Goal: Information Seeking & Learning: Learn about a topic

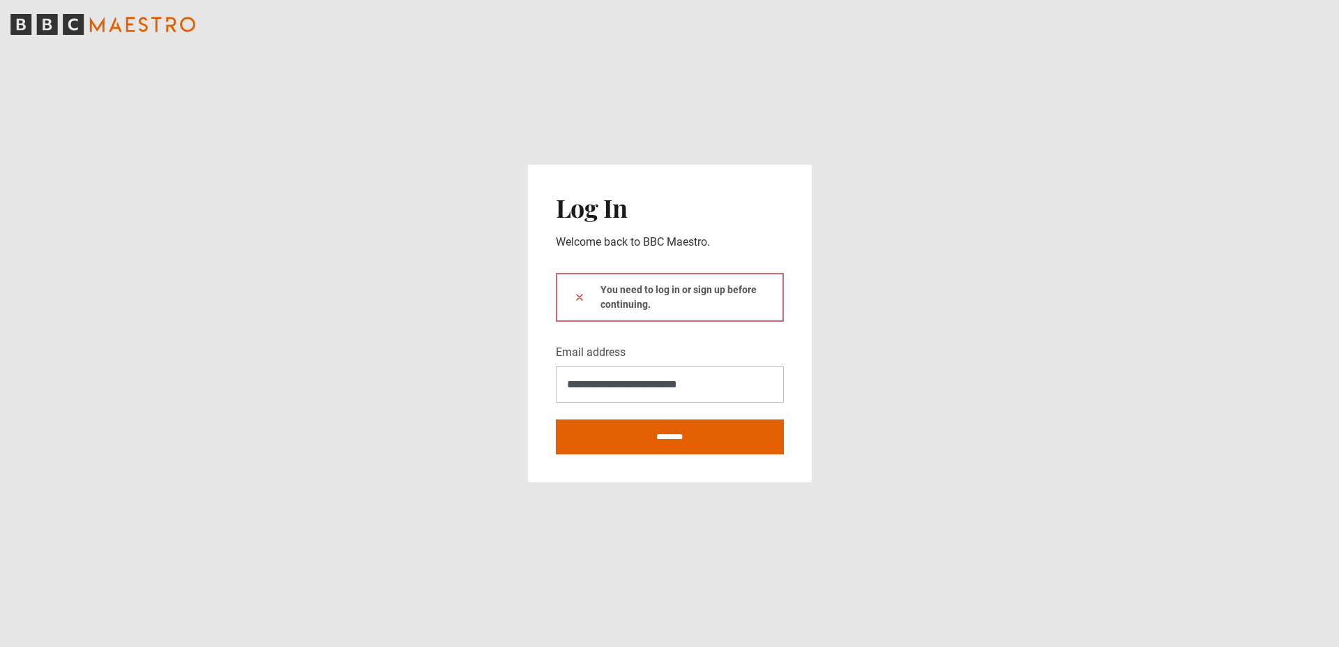
type input "**********"
click button at bounding box center [579, 296] width 11 height 15
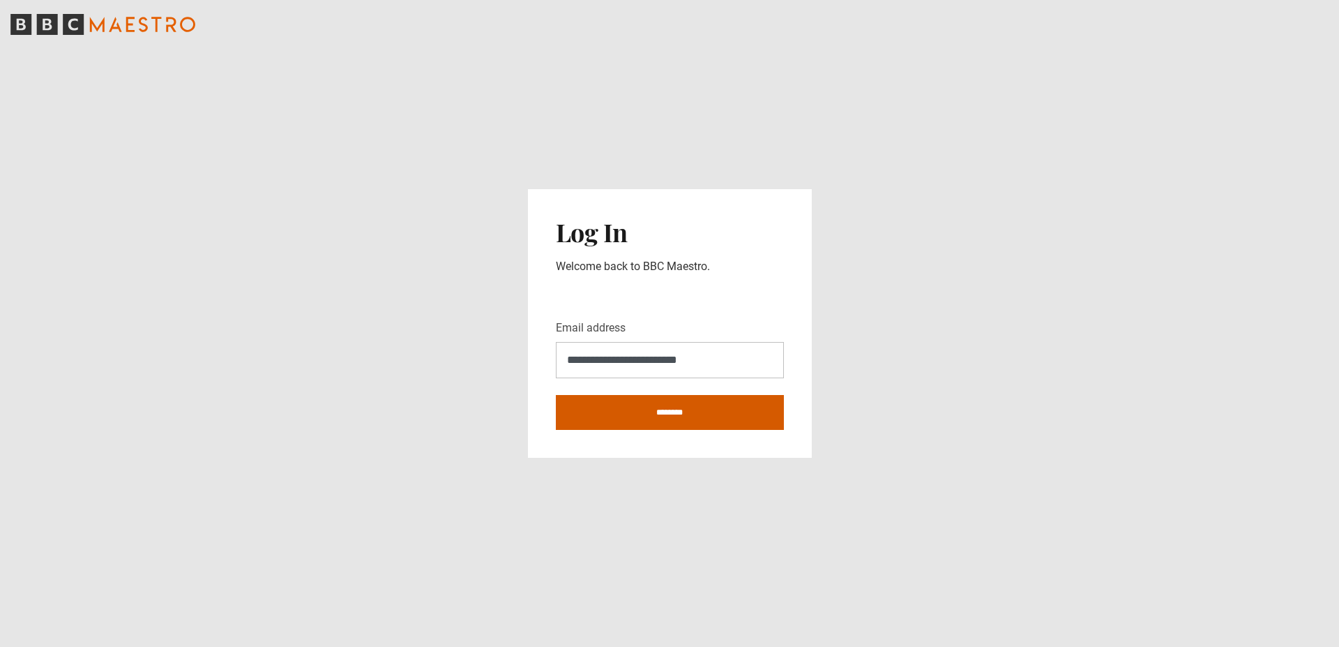
click at [697, 414] on input "********" at bounding box center [670, 412] width 228 height 35
type input "**********"
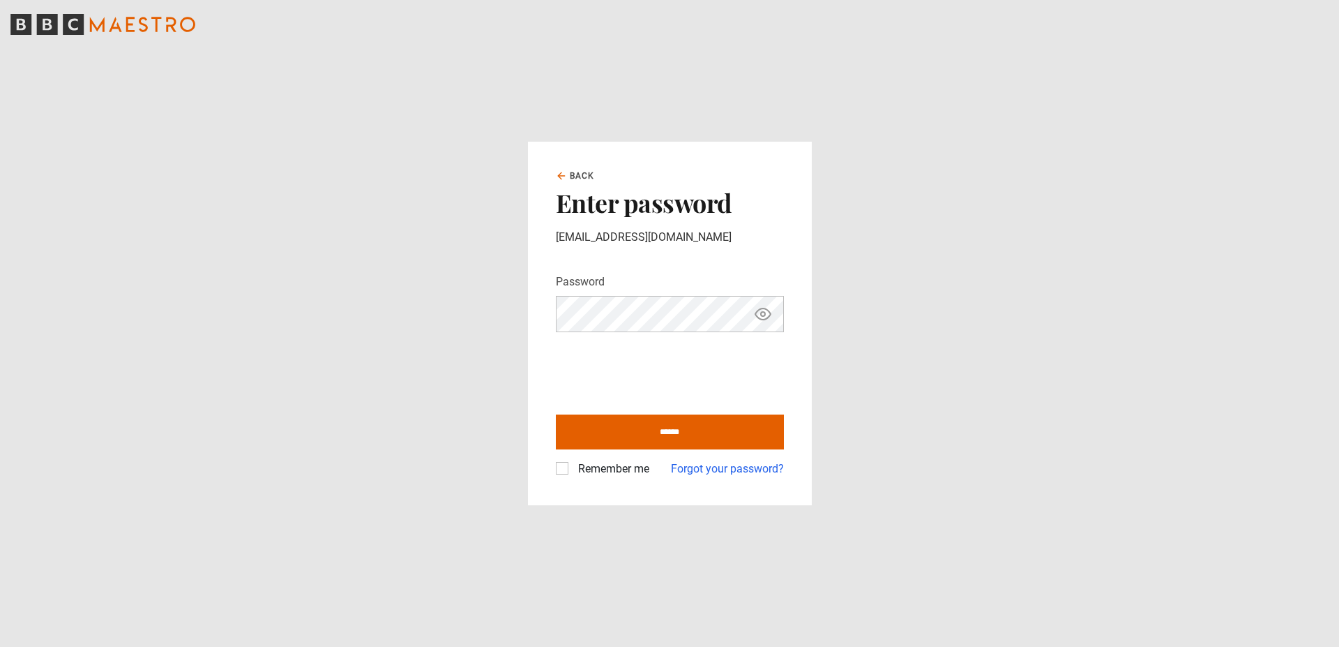
click at [556, 414] on input "******" at bounding box center [670, 431] width 228 height 35
type input "**********"
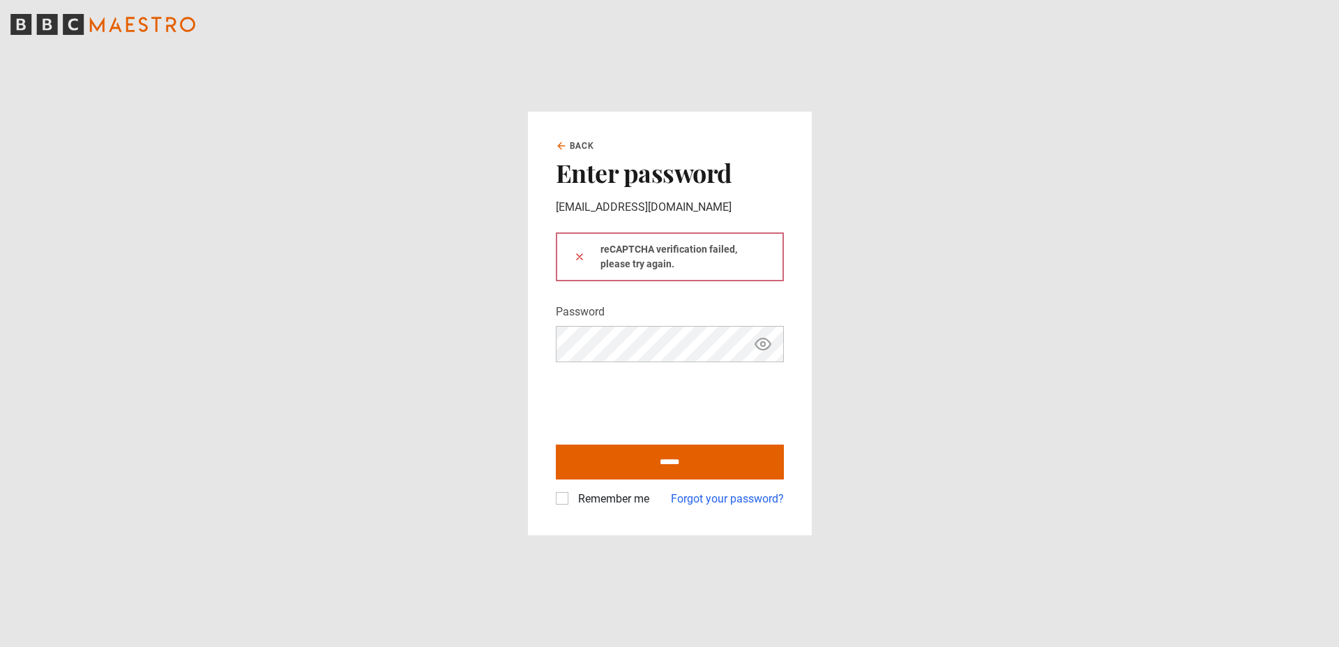
click button at bounding box center [579, 256] width 11 height 15
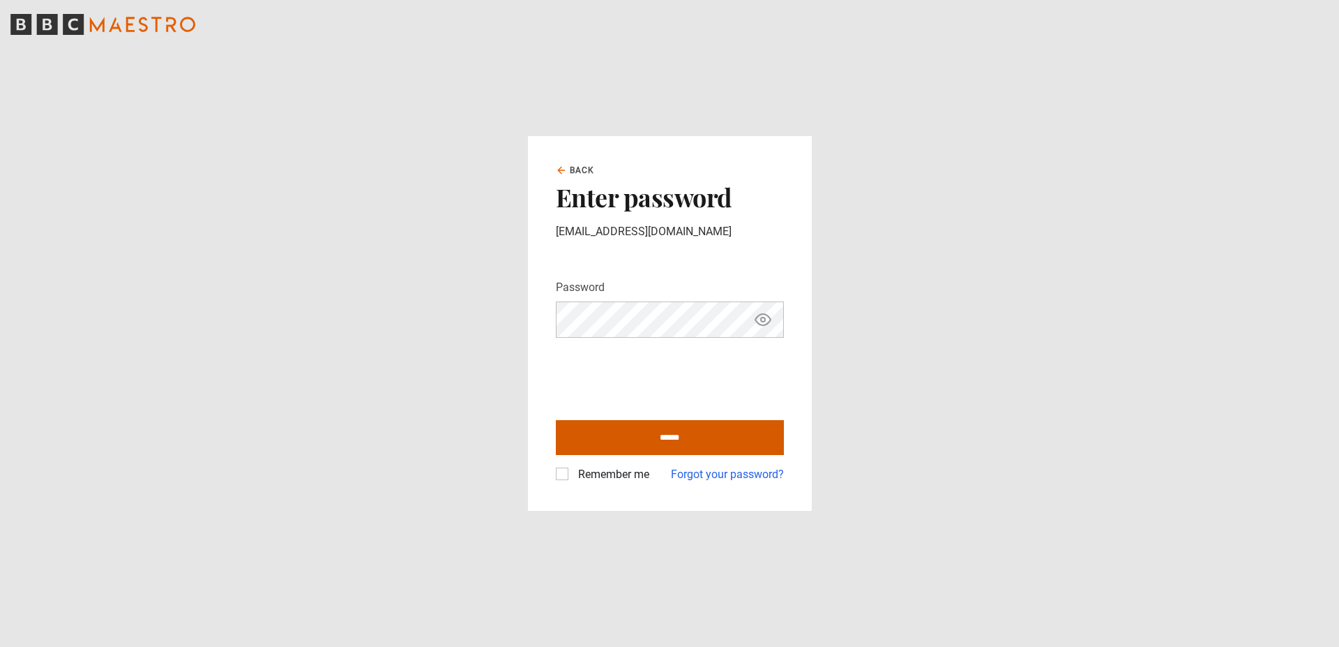
click at [623, 442] on input "******" at bounding box center [670, 437] width 228 height 35
type input "**********"
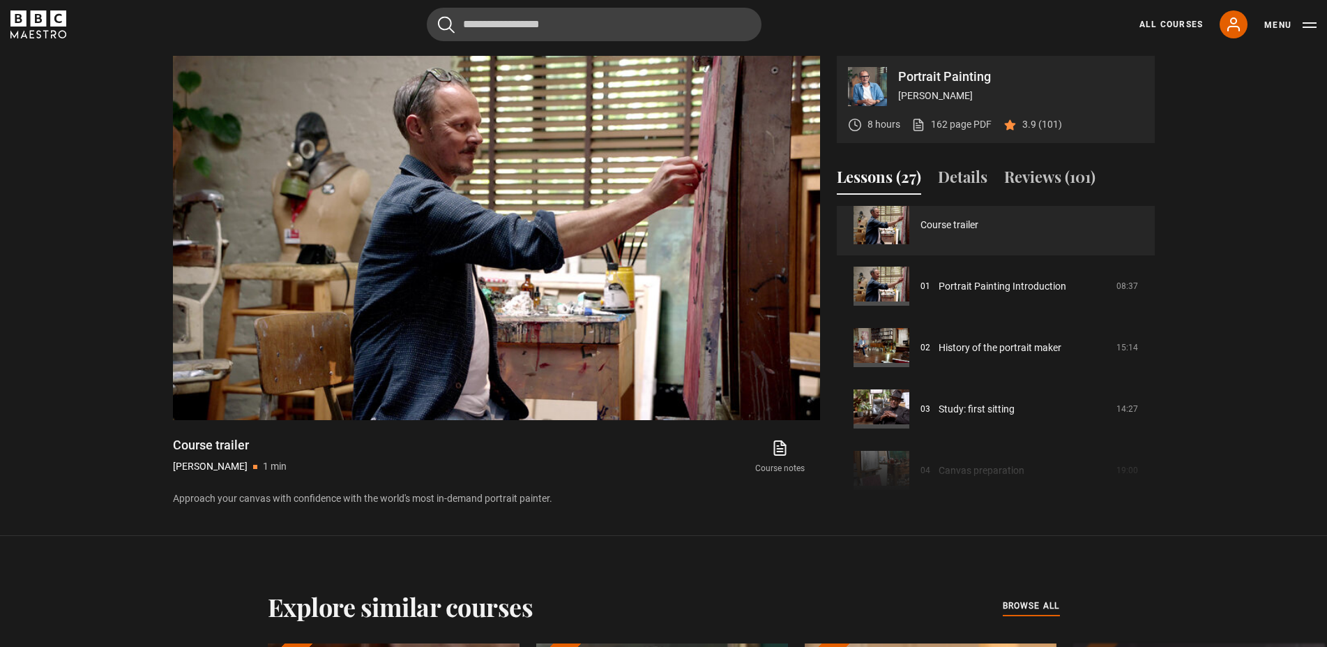
scroll to position [23, 0]
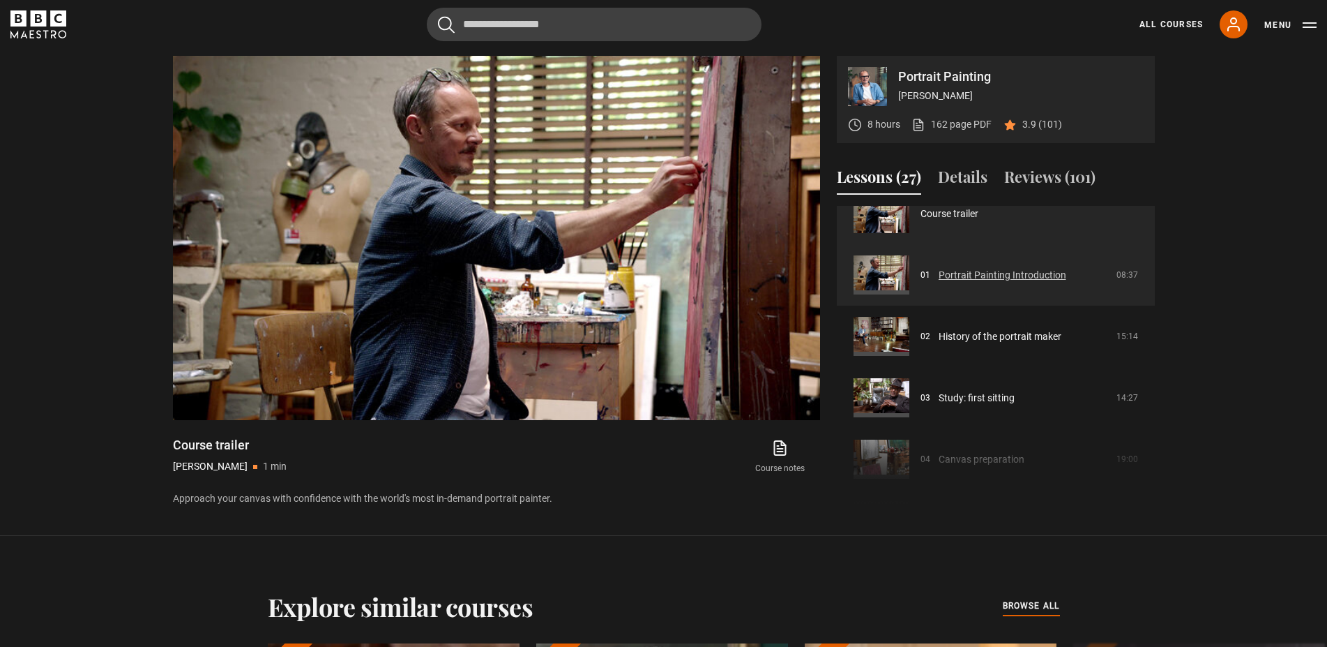
click at [963, 278] on link "Portrait Painting Introduction" at bounding box center [1003, 275] width 128 height 15
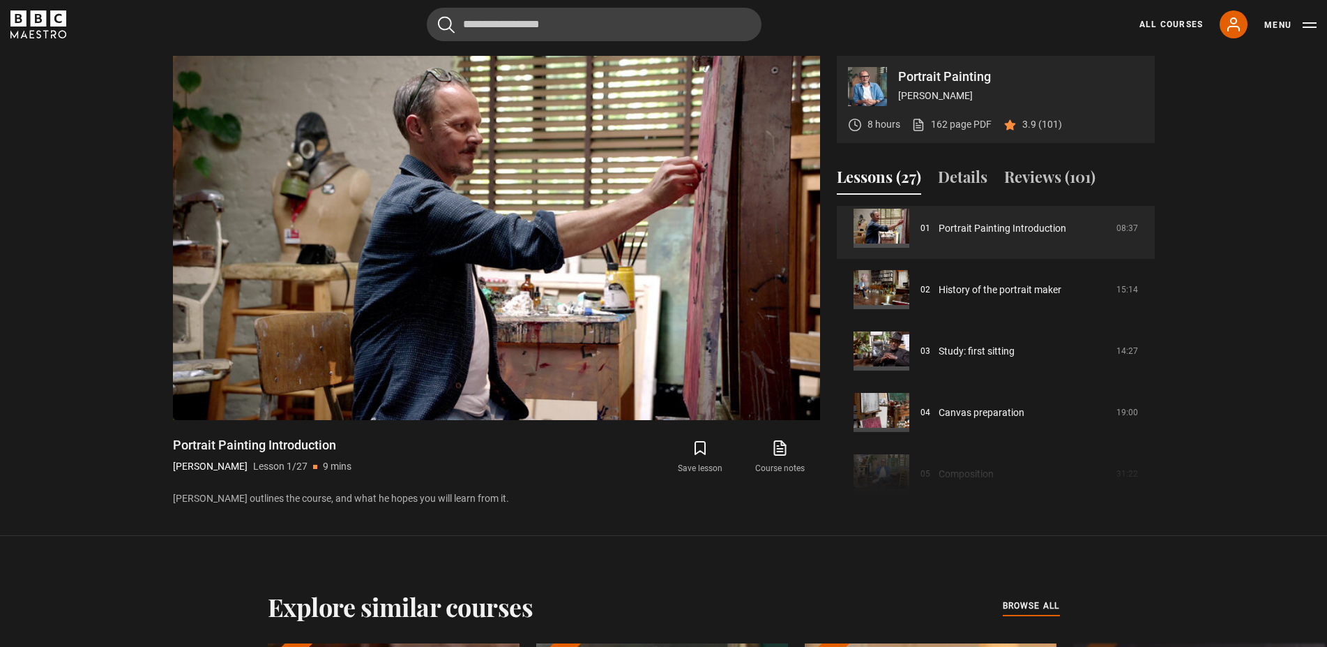
scroll to position [74, 0]
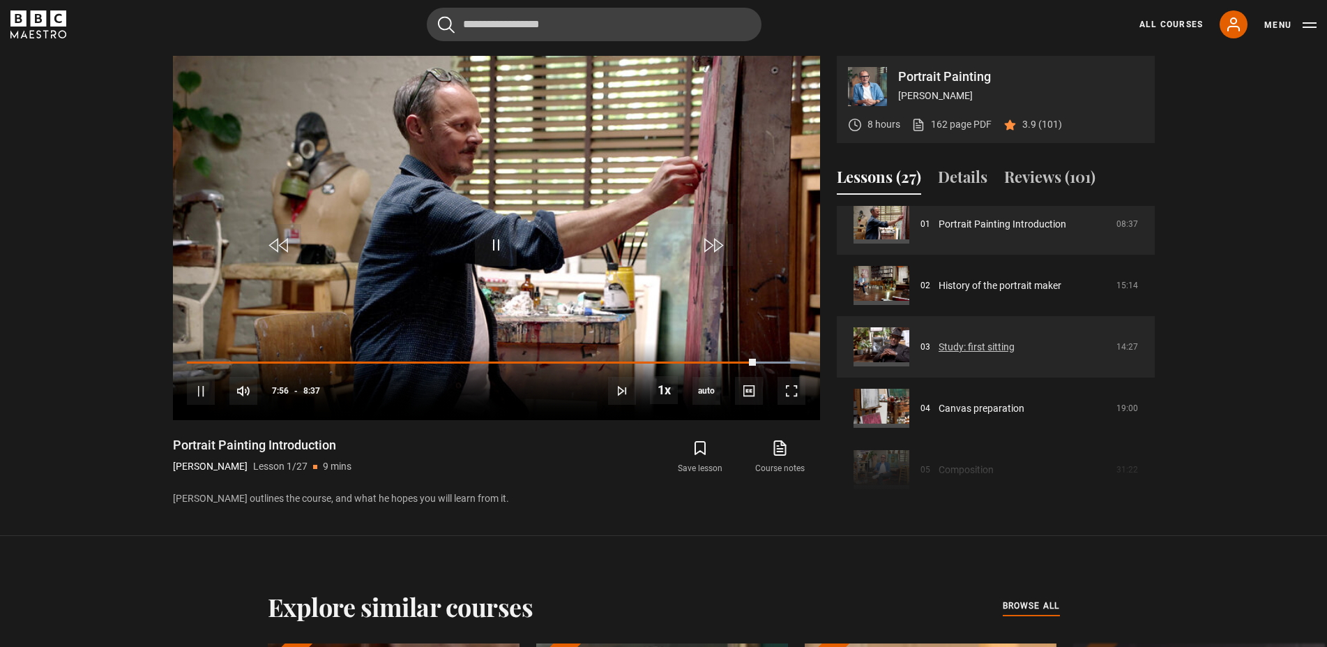
click at [952, 349] on link "Study: first sitting" at bounding box center [977, 347] width 76 height 15
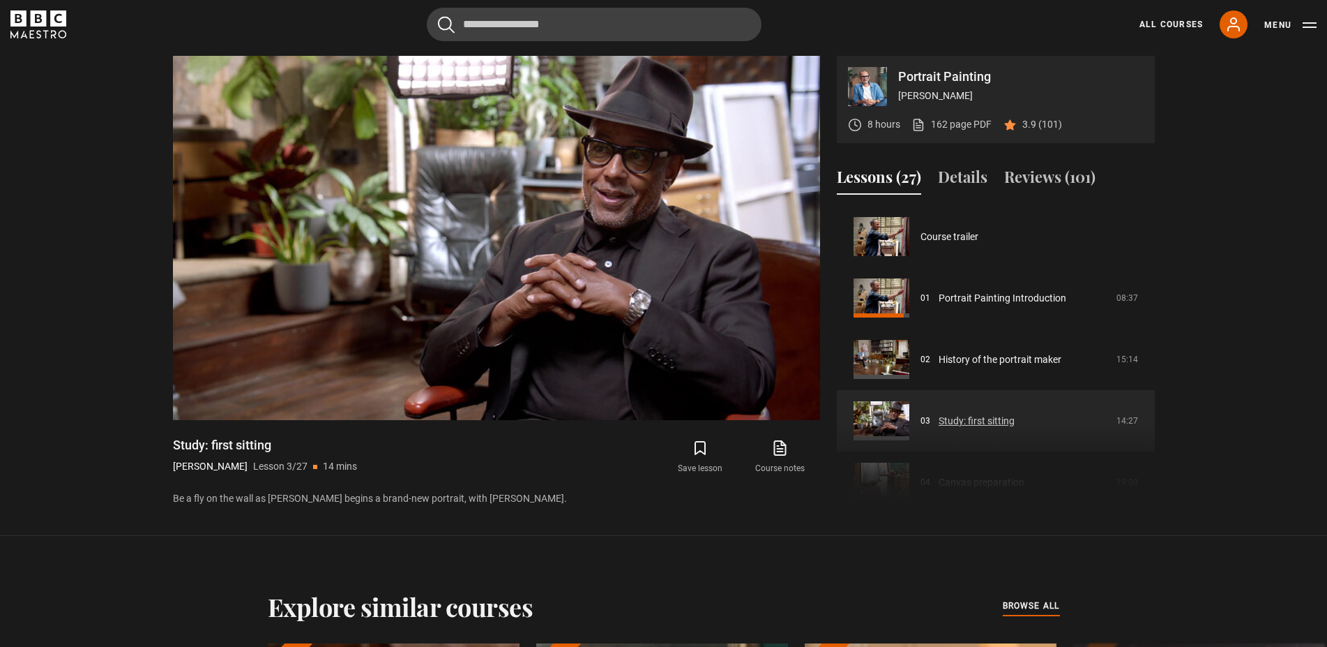
scroll to position [171, 0]
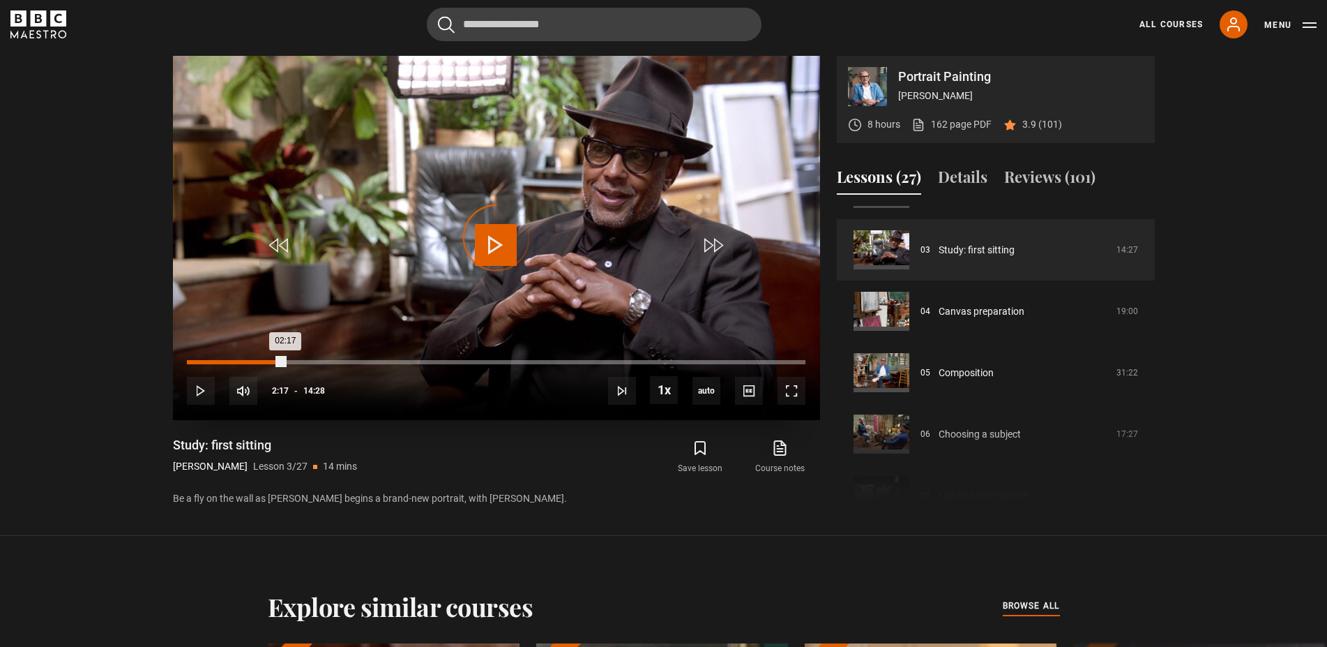
click at [286, 363] on div "Loaded : 3.46% 02:17 02:17" at bounding box center [496, 362] width 618 height 4
click at [381, 361] on div "Loaded : 19.59% 04:33 02:25" at bounding box center [496, 362] width 618 height 4
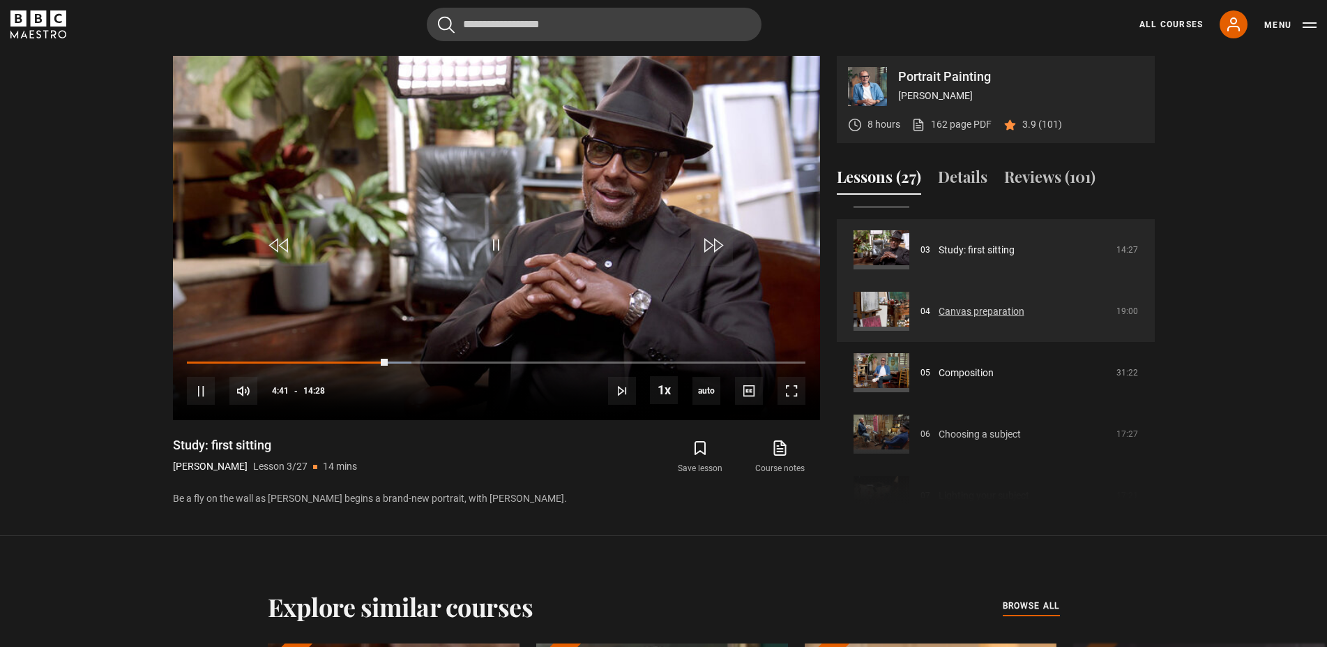
click at [969, 315] on link "Canvas preparation" at bounding box center [982, 311] width 86 height 15
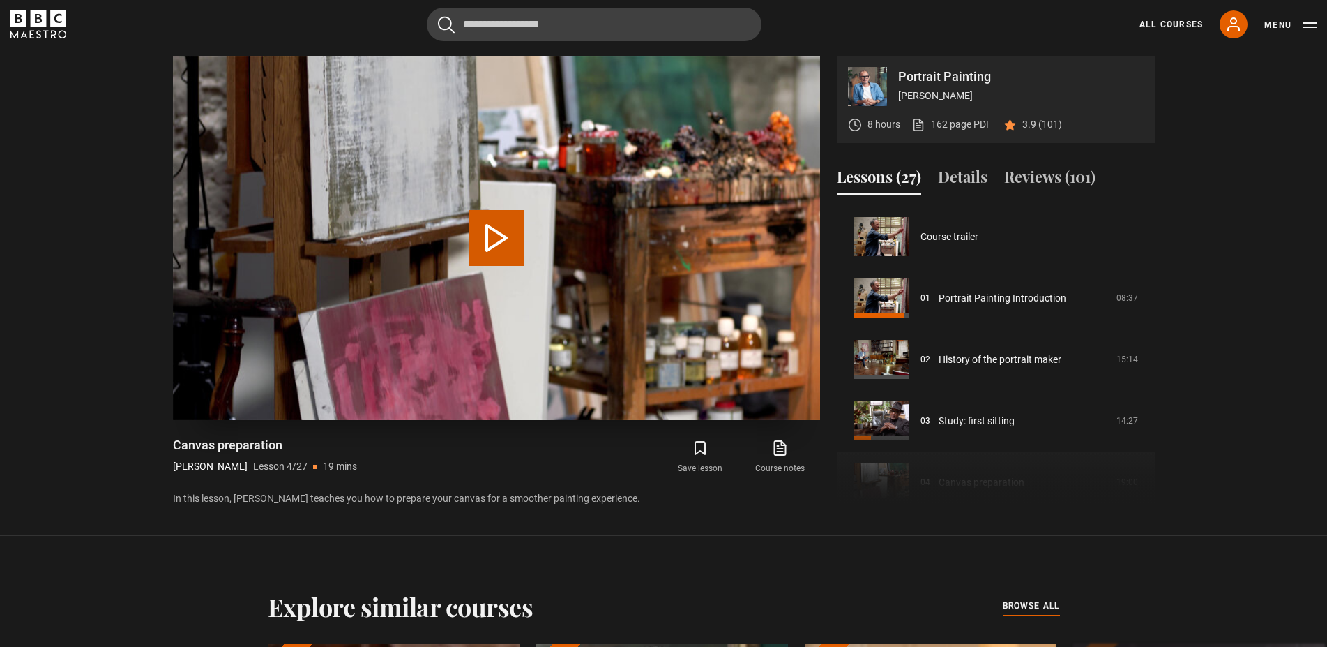
scroll to position [184, 0]
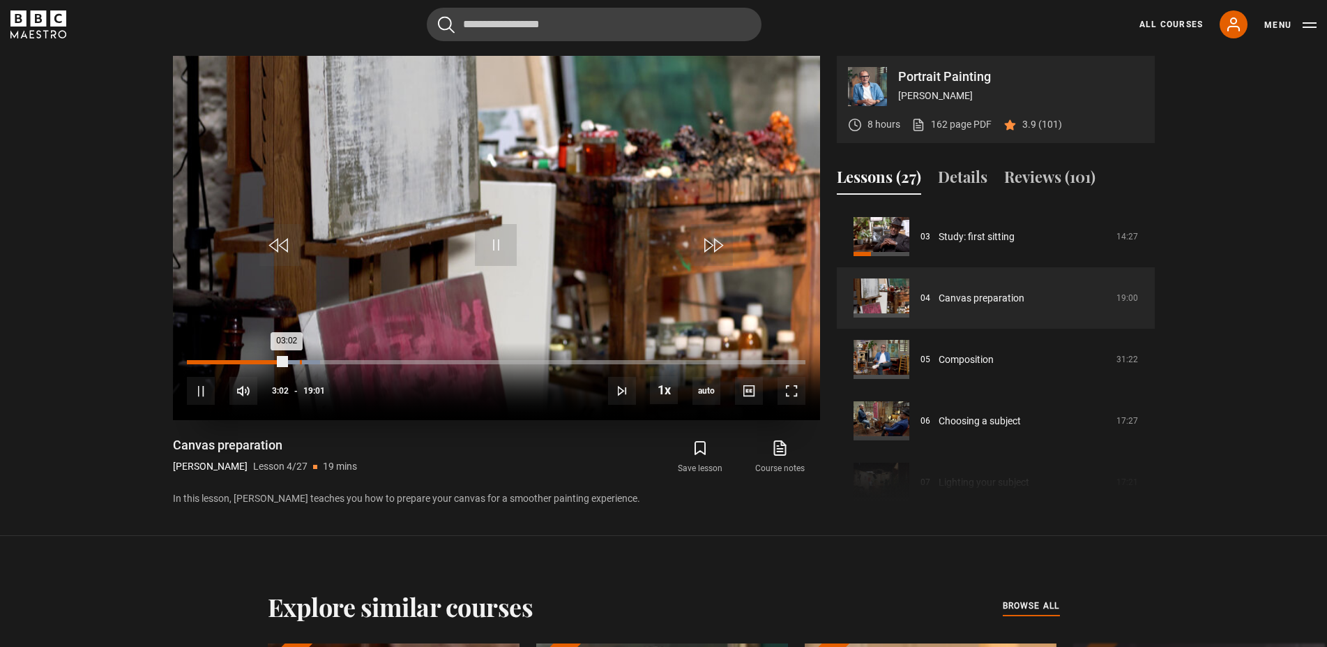
click at [300, 363] on div "Loaded : 21.47% 03:28 03:02" at bounding box center [496, 362] width 618 height 4
click at [342, 363] on div "Loaded : 21.91% 04:45 03:28" at bounding box center [496, 362] width 618 height 4
click at [417, 358] on div "10s Skip Back 10 seconds Pause 10s Skip Forward 10 seconds Loaded : 25.85% 06:5…" at bounding box center [496, 380] width 647 height 77
click at [404, 363] on div "Loaded : 30.67% 06:40 04:56" at bounding box center [496, 362] width 618 height 4
click at [483, 360] on div "10s Skip Back 10 seconds Pause 10s Skip Forward 10 seconds Loaded : 36.37% 07:5…" at bounding box center [496, 380] width 647 height 77
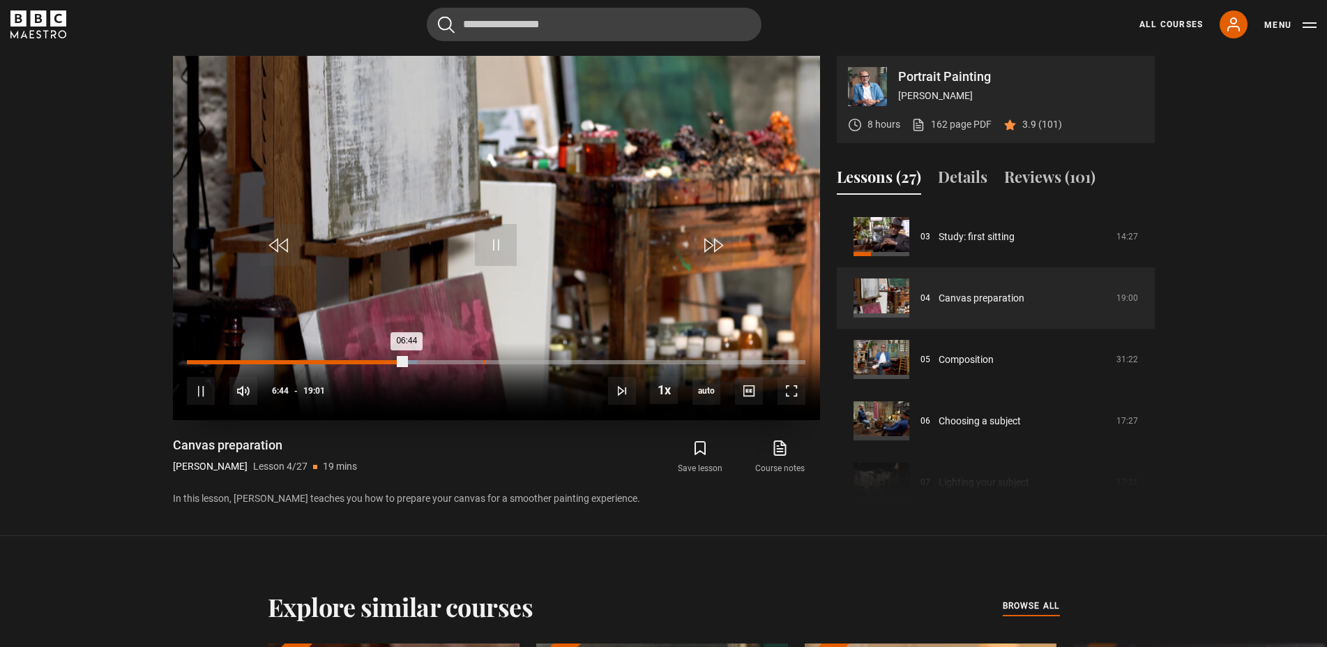
click at [483, 363] on div "Loaded : 37.25% 09:07 06:44" at bounding box center [496, 362] width 618 height 4
click at [583, 363] on div "Loaded : 49.08% 12:11 09:09" at bounding box center [496, 362] width 618 height 4
click at [651, 363] on div "Loaded : 64.86% 14:17 12:12" at bounding box center [496, 362] width 618 height 4
click at [721, 362] on div "Loaded : 77.56% 16:26 14:23" at bounding box center [496, 362] width 618 height 4
click at [782, 361] on div "10s Skip Back 10 seconds Pause 10s Skip Forward 10 seconds Loaded : 87.64% 17:2…" at bounding box center [496, 380] width 647 height 77
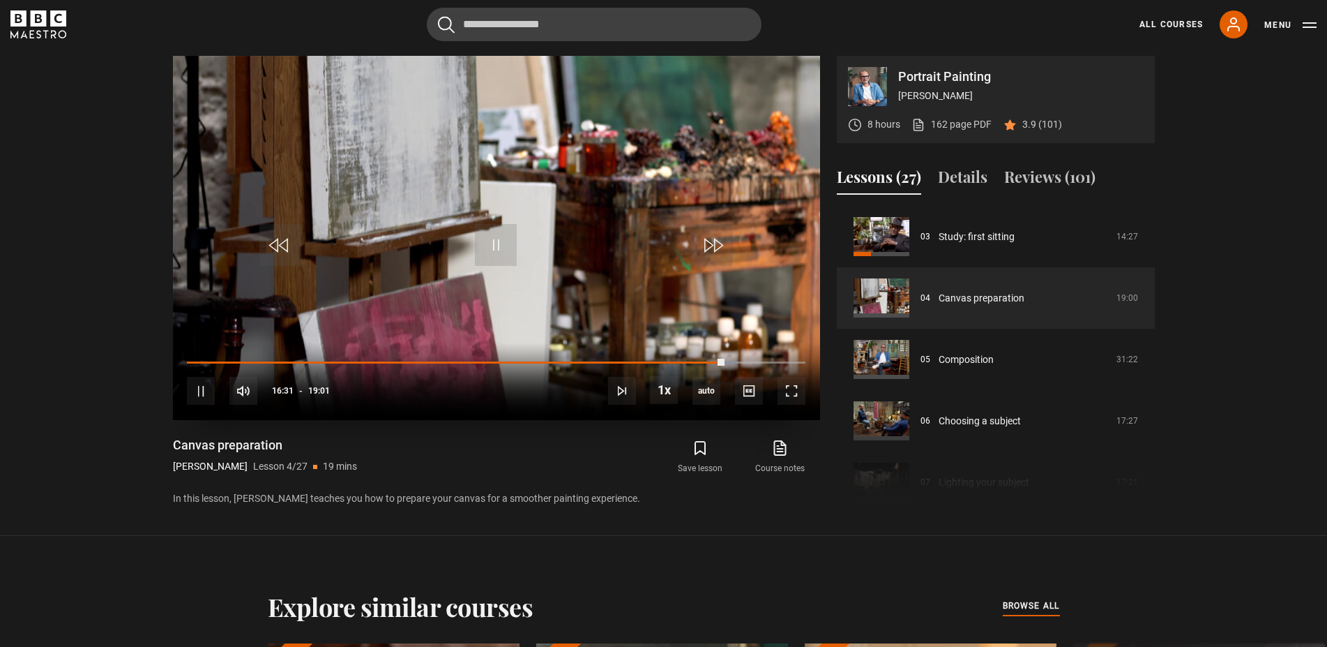
click at [790, 365] on div "10s Skip Back 10 seconds Pause 10s Skip Forward 10 seconds Loaded : 88.96% 18:3…" at bounding box center [496, 380] width 647 height 77
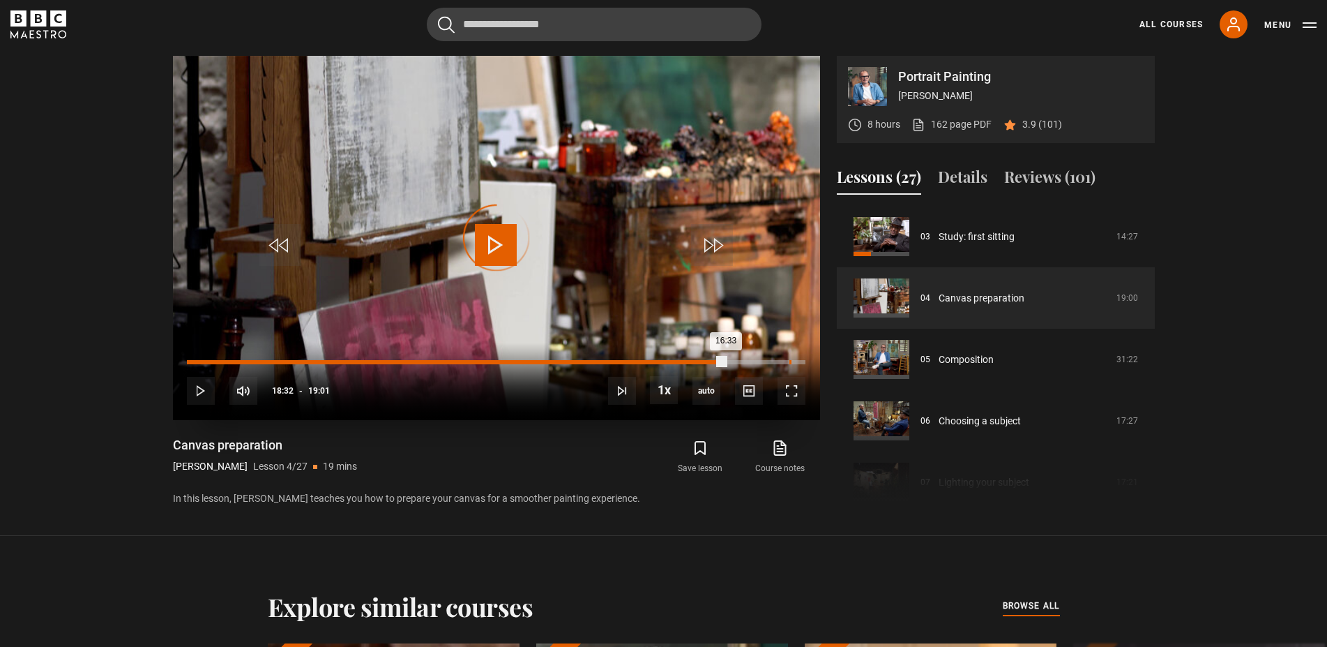
click at [789, 361] on div "Loaded : 0.00% 18:32 16:33" at bounding box center [496, 362] width 618 height 4
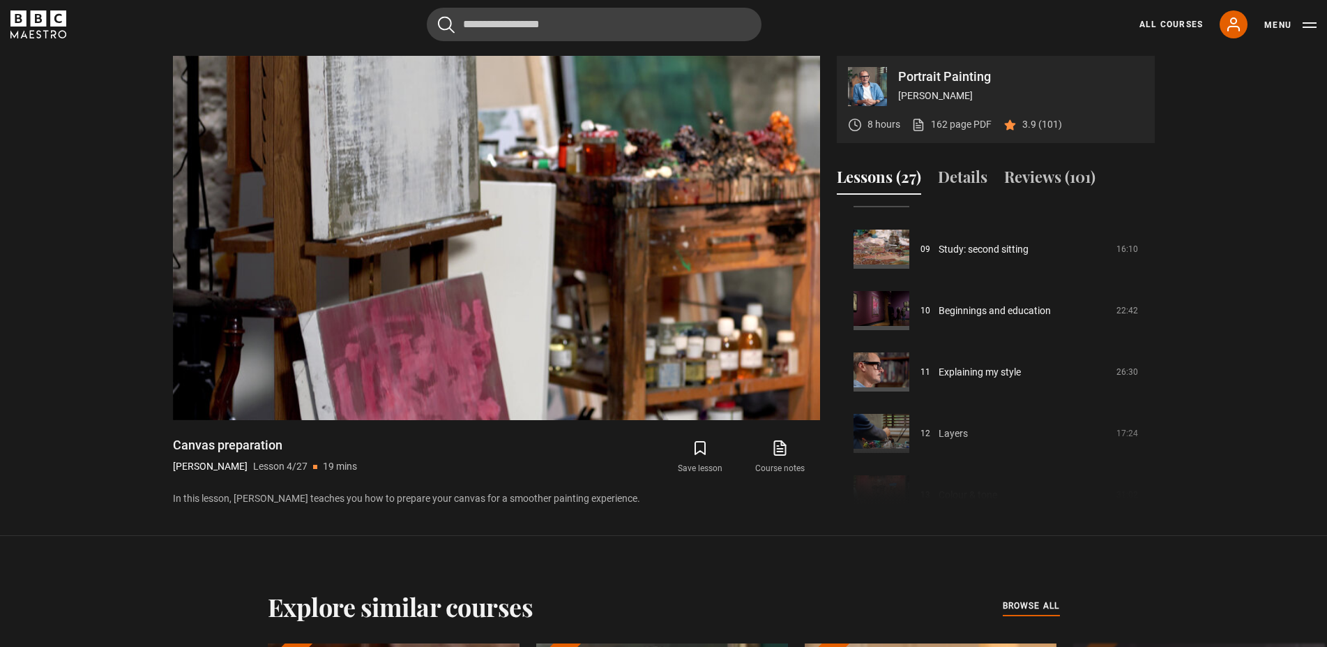
scroll to position [536, 0]
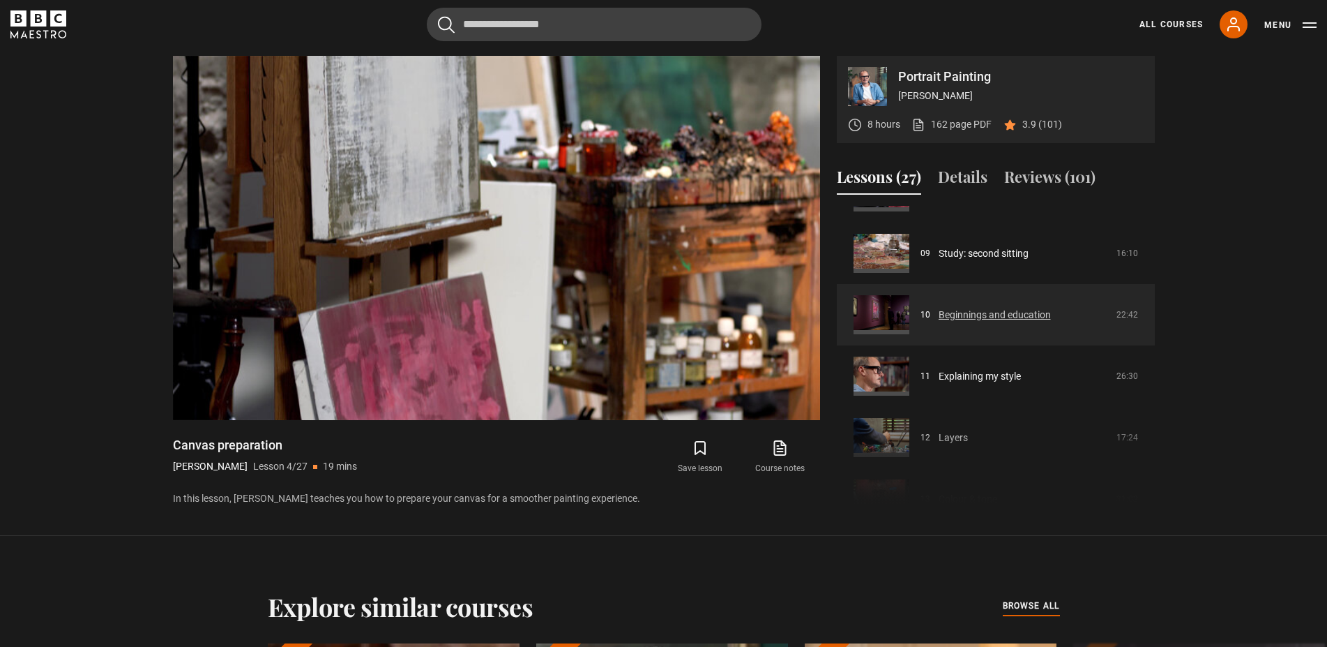
click at [986, 310] on link "Beginnings and education" at bounding box center [995, 315] width 112 height 15
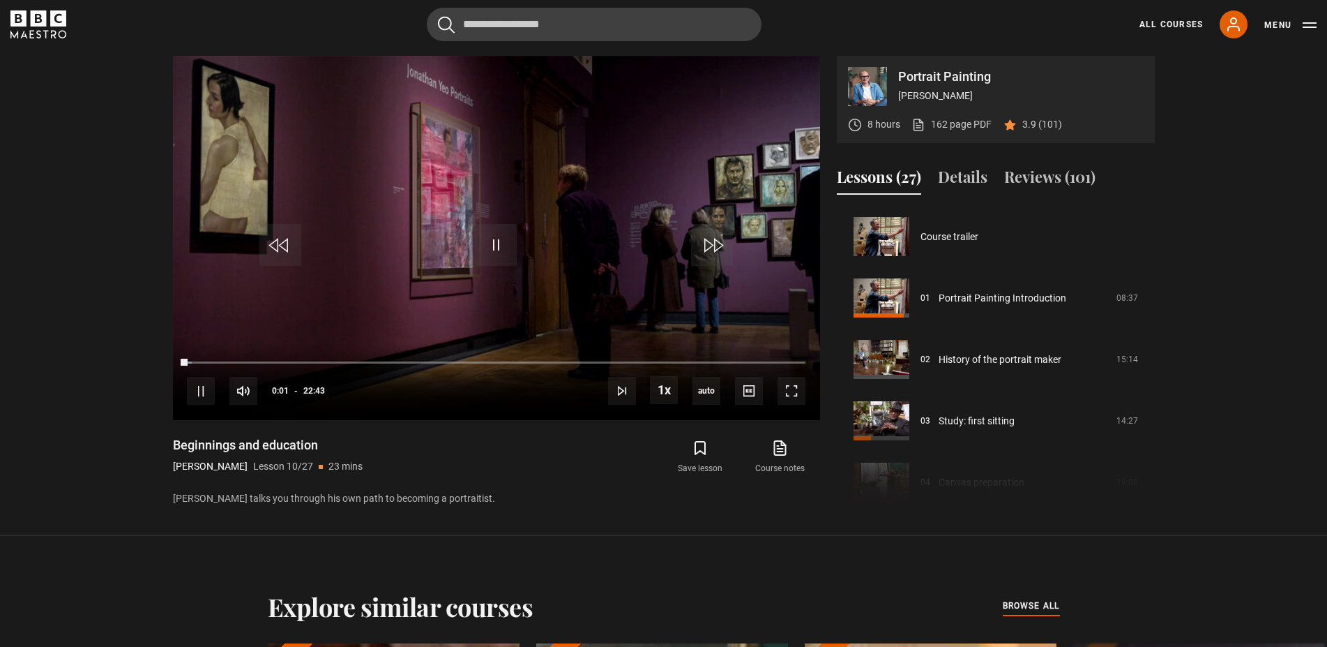
scroll to position [552, 0]
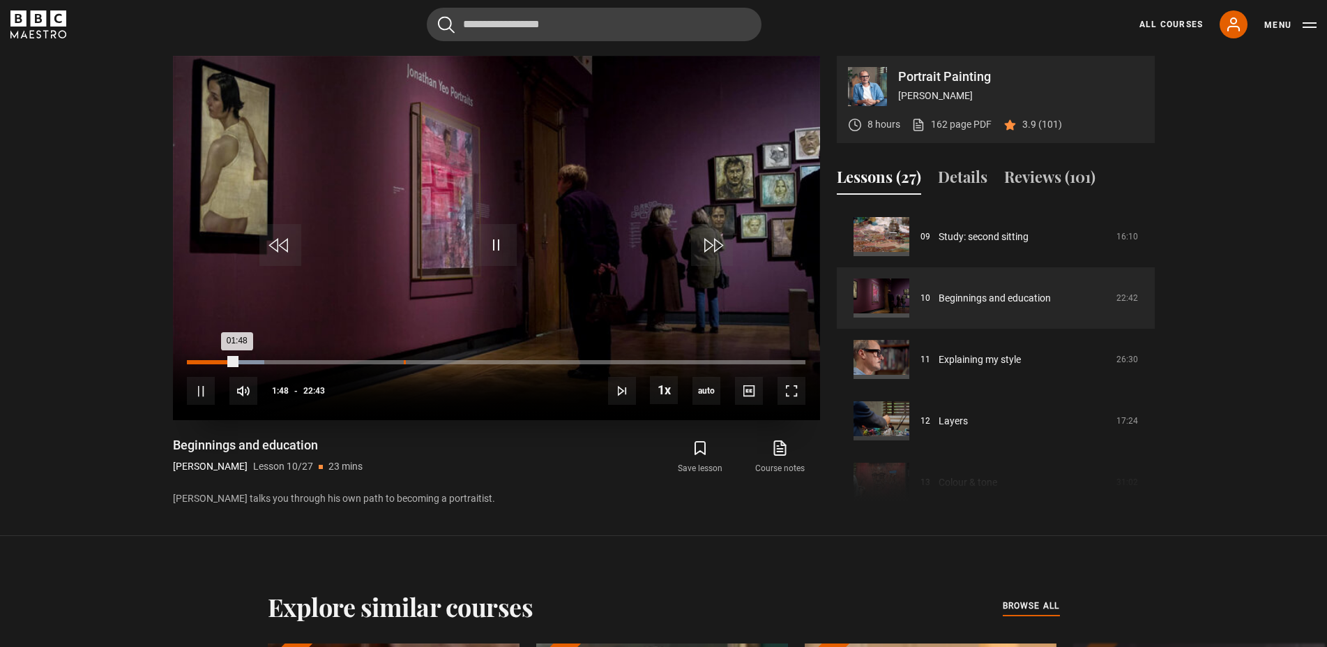
click at [404, 361] on div "Loaded : 12.47% 07:58 01:48" at bounding box center [496, 362] width 618 height 4
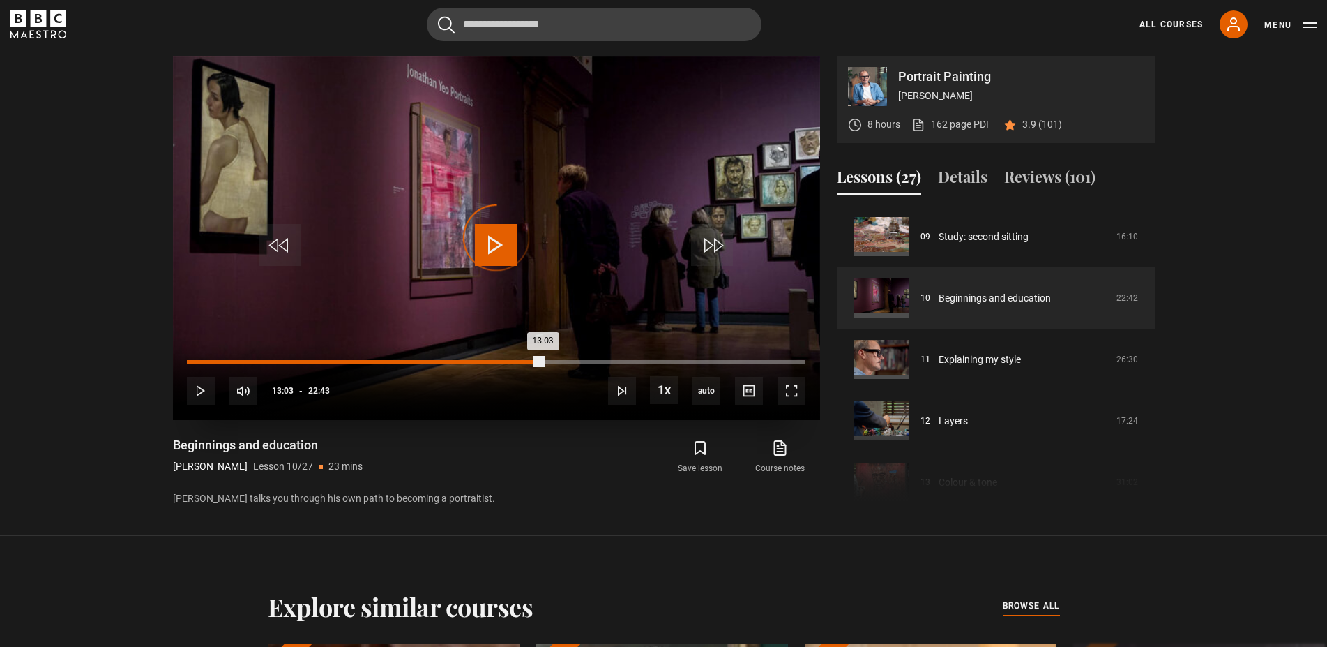
click at [542, 364] on div "Loaded : 42.92% 13:03 13:03" at bounding box center [496, 362] width 618 height 4
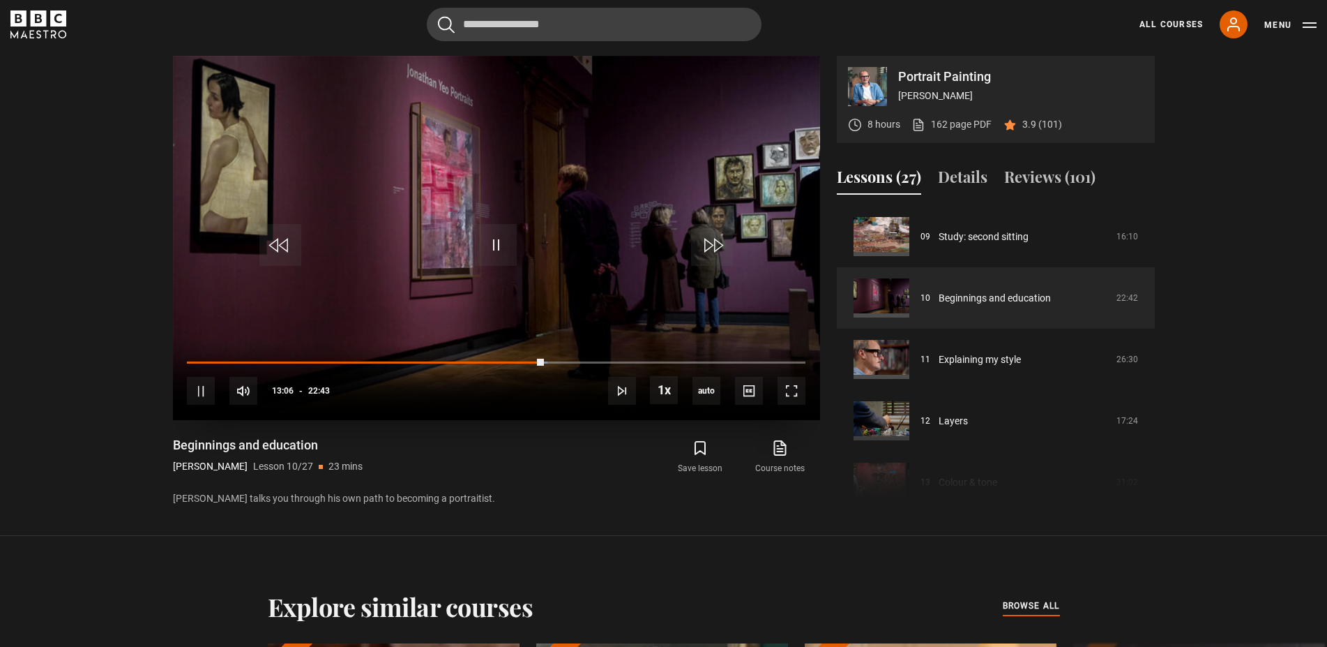
click at [666, 360] on div "10s Skip Back 10 seconds Pause 10s Skip Forward 10 seconds Loaded : 58.33% 17:2…" at bounding box center [496, 380] width 647 height 77
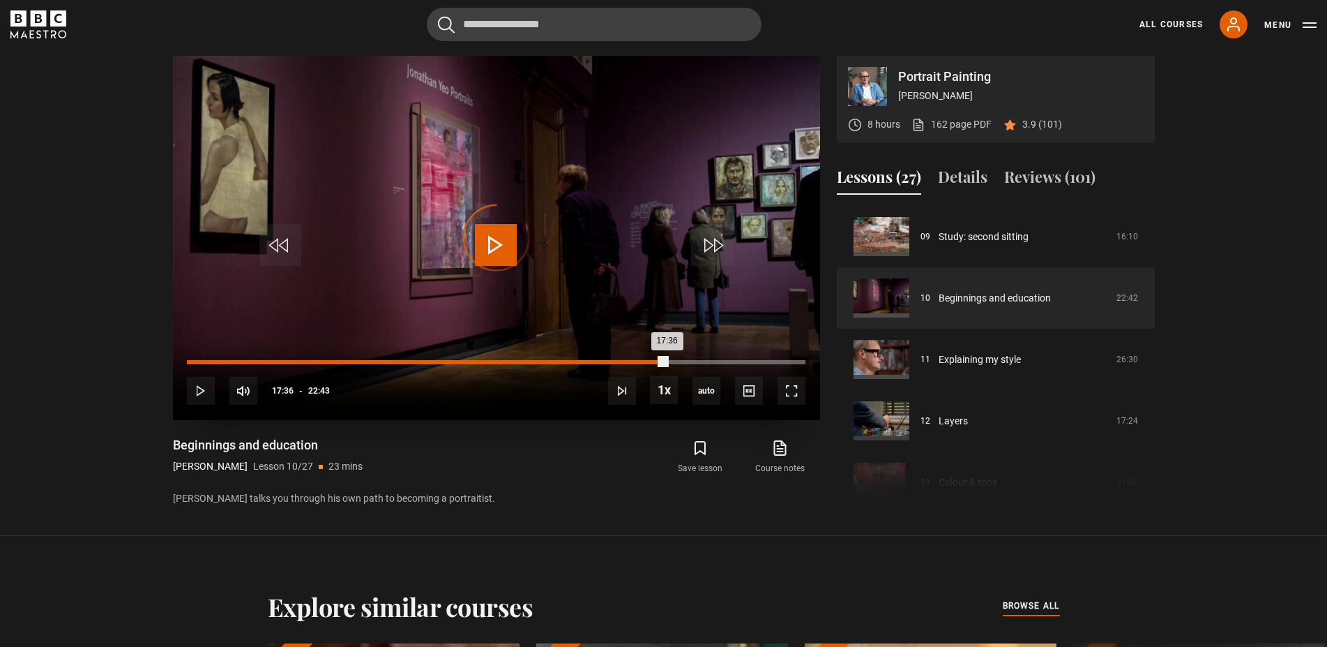
click at [666, 363] on div "Loaded : 58.69% 17:36 17:36" at bounding box center [496, 362] width 618 height 4
click at [713, 361] on div "Loaded : 79.60% 19:19 17:42" at bounding box center [496, 362] width 618 height 4
click at [768, 363] on div "Loaded : 85.47% 21:15 19:20" at bounding box center [496, 362] width 618 height 4
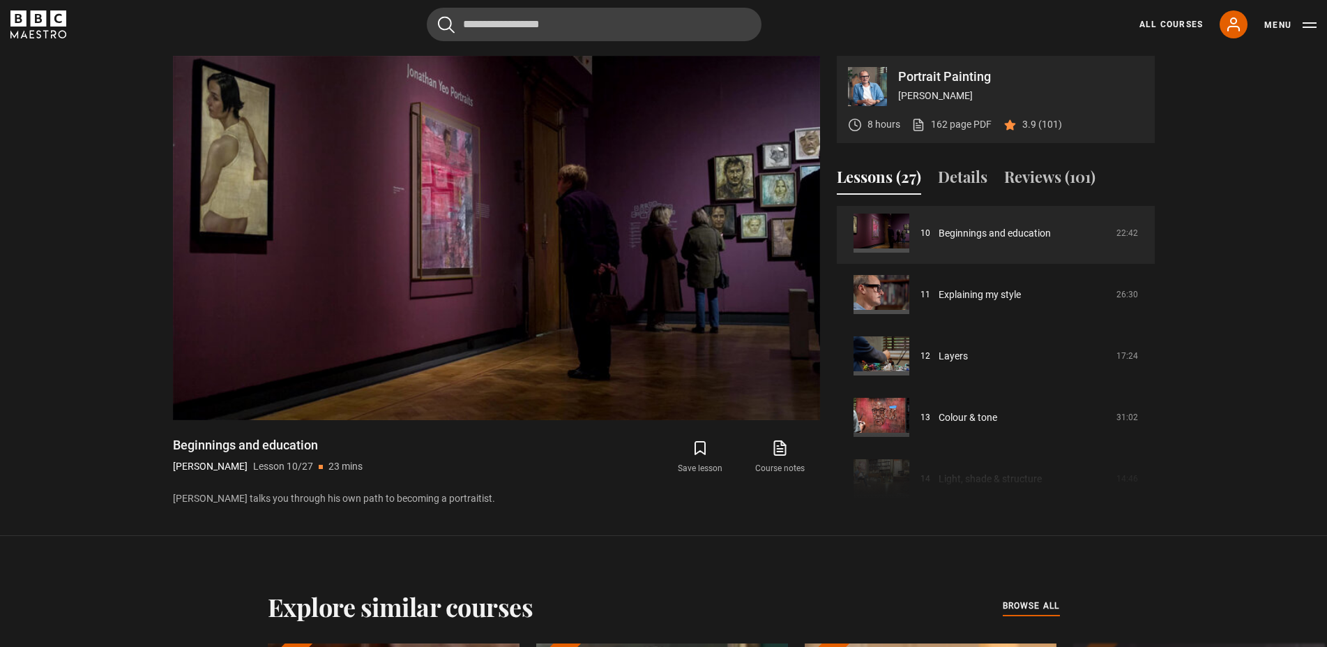
scroll to position [633, 0]
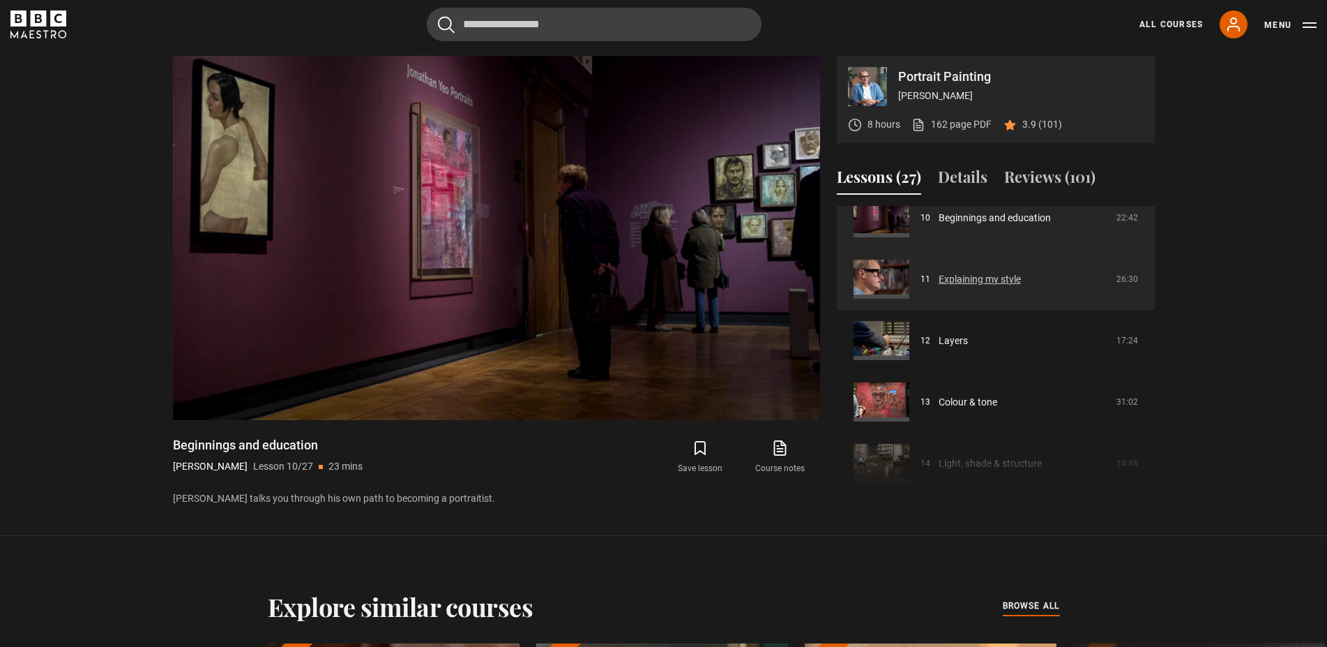
click at [948, 283] on link "Explaining my style" at bounding box center [980, 279] width 82 height 15
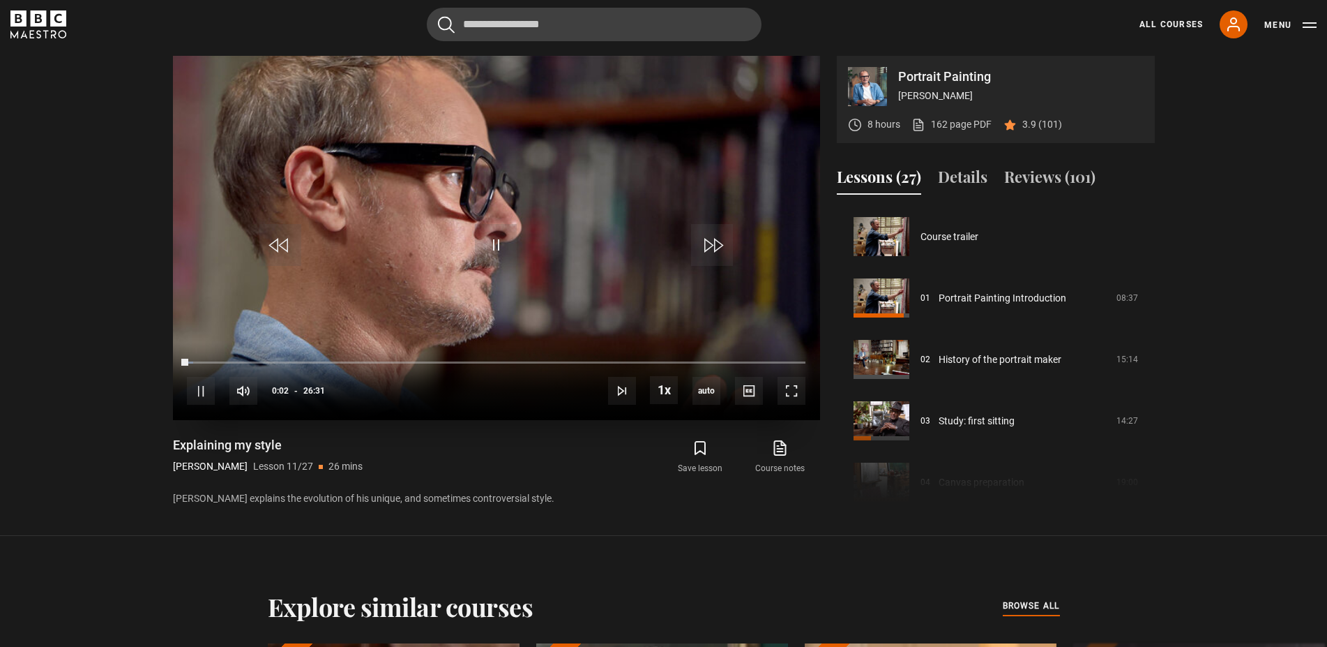
scroll to position [614, 0]
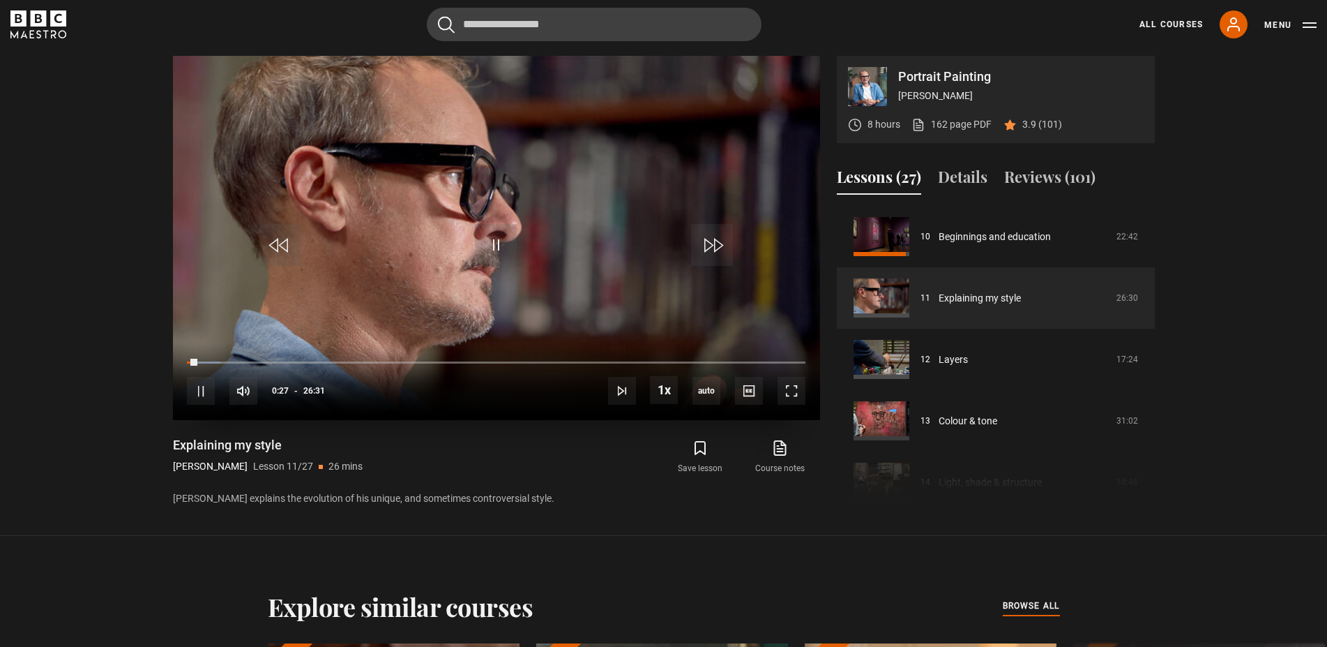
click at [300, 364] on div "10s Skip Back 10 seconds Pause 10s Skip Forward 10 seconds Loaded : 5.34% 05:59…" at bounding box center [496, 380] width 647 height 77
click at [303, 359] on div "10s Skip Back 10 seconds Pause 10s Skip Forward 10 seconds Loaded : 5.34% 04:52…" at bounding box center [496, 380] width 647 height 77
click at [304, 363] on div "Loaded : 5.66% 05:01 05:01" at bounding box center [496, 362] width 618 height 4
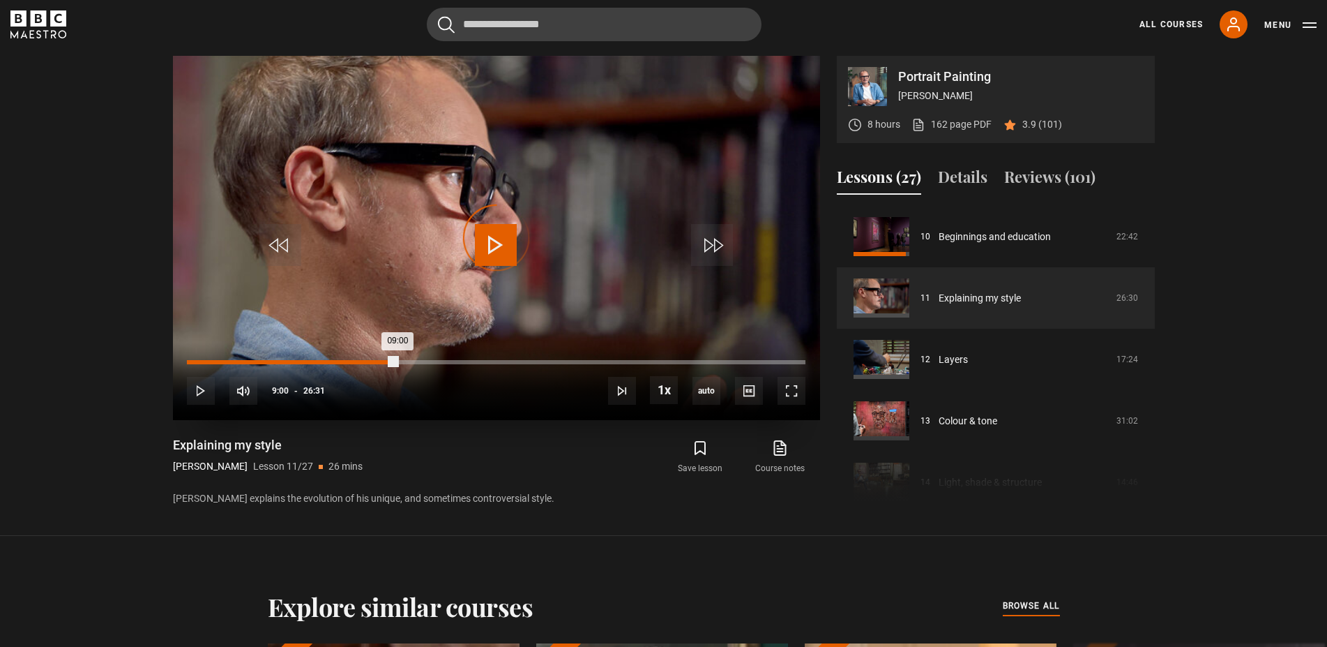
click at [397, 363] on div "Loaded : 24.83% 09:00 09:00" at bounding box center [496, 362] width 618 height 4
click at [600, 361] on div "17:43" at bounding box center [601, 362] width 2 height 4
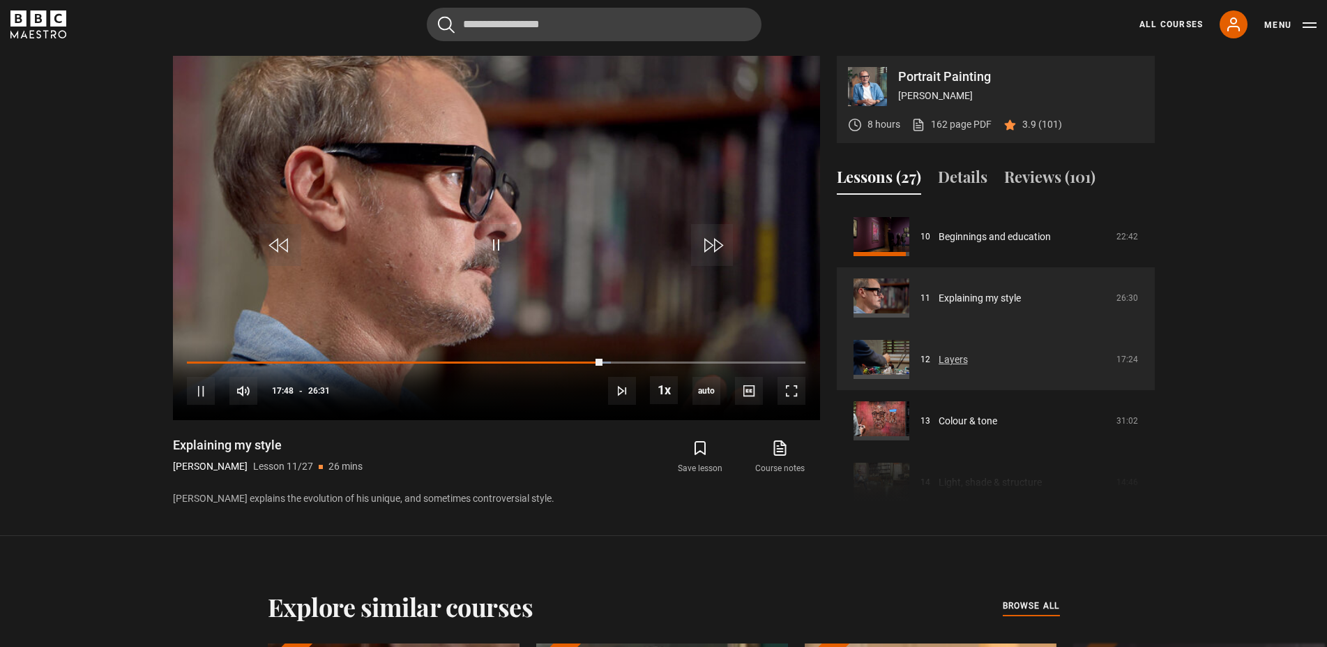
click at [964, 358] on link "Layers" at bounding box center [953, 359] width 29 height 15
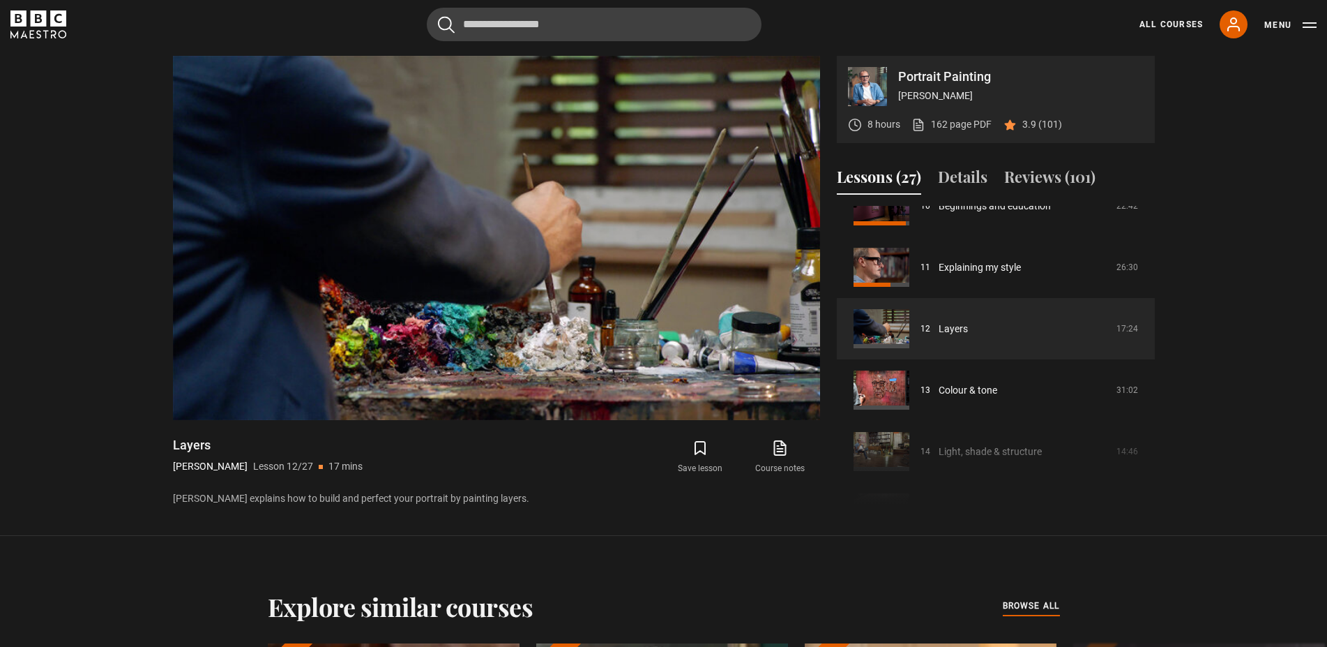
scroll to position [649, 0]
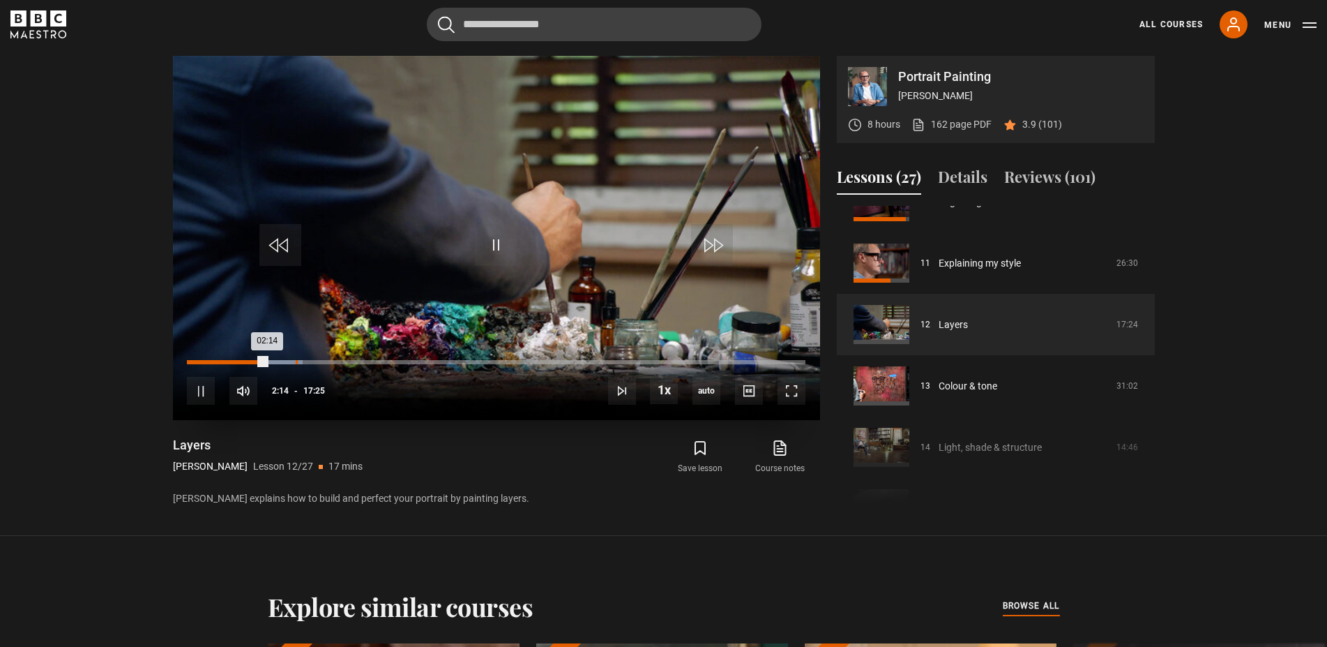
click at [296, 361] on div "Loaded : 18.66% 03:03 02:14" at bounding box center [496, 362] width 618 height 4
click at [349, 363] on div "Loaded : 18.66% 04:33 03:04" at bounding box center [496, 362] width 618 height 4
click at [422, 361] on div "Loaded : 27.75% 06:37 04:37" at bounding box center [496, 362] width 618 height 4
click at [594, 360] on div "10s Skip Back 10 seconds Pause 10s Skip Forward 10 seconds Loaded : 45.45% 11:2…" at bounding box center [496, 380] width 647 height 77
click at [552, 361] on div "Loaded : 54.55% 10:16 08:31" at bounding box center [496, 362] width 618 height 4
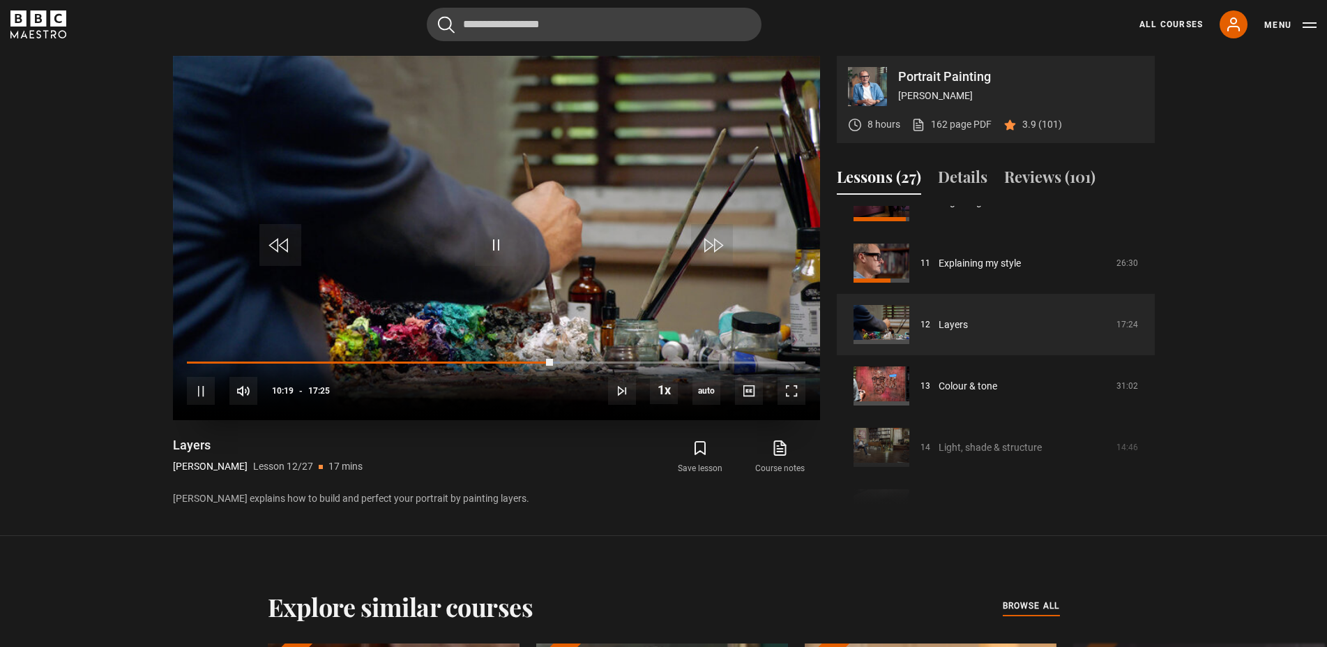
click at [717, 360] on div "10s Skip Back 10 seconds Pause 10s Skip Forward 10 seconds Loaded : 60.29% 14:5…" at bounding box center [496, 380] width 647 height 77
click at [718, 362] on div "Loaded : 60.29% 14:58 10:19" at bounding box center [496, 362] width 618 height 4
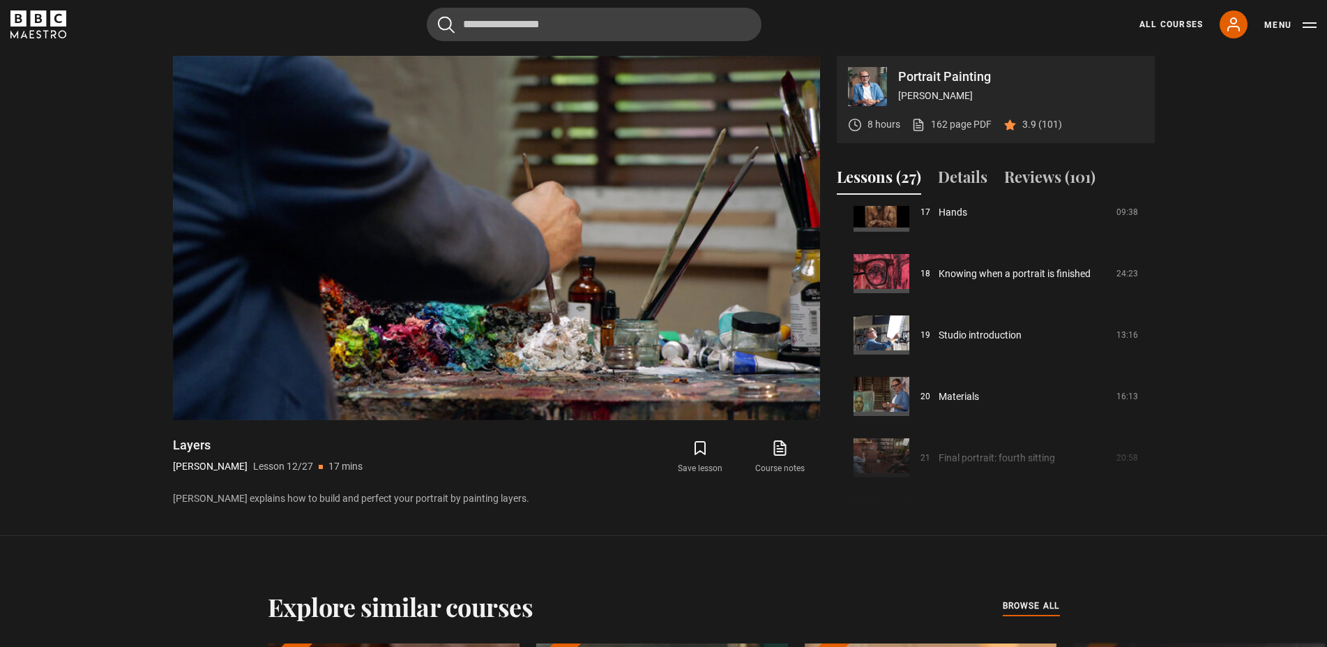
scroll to position [1075, 0]
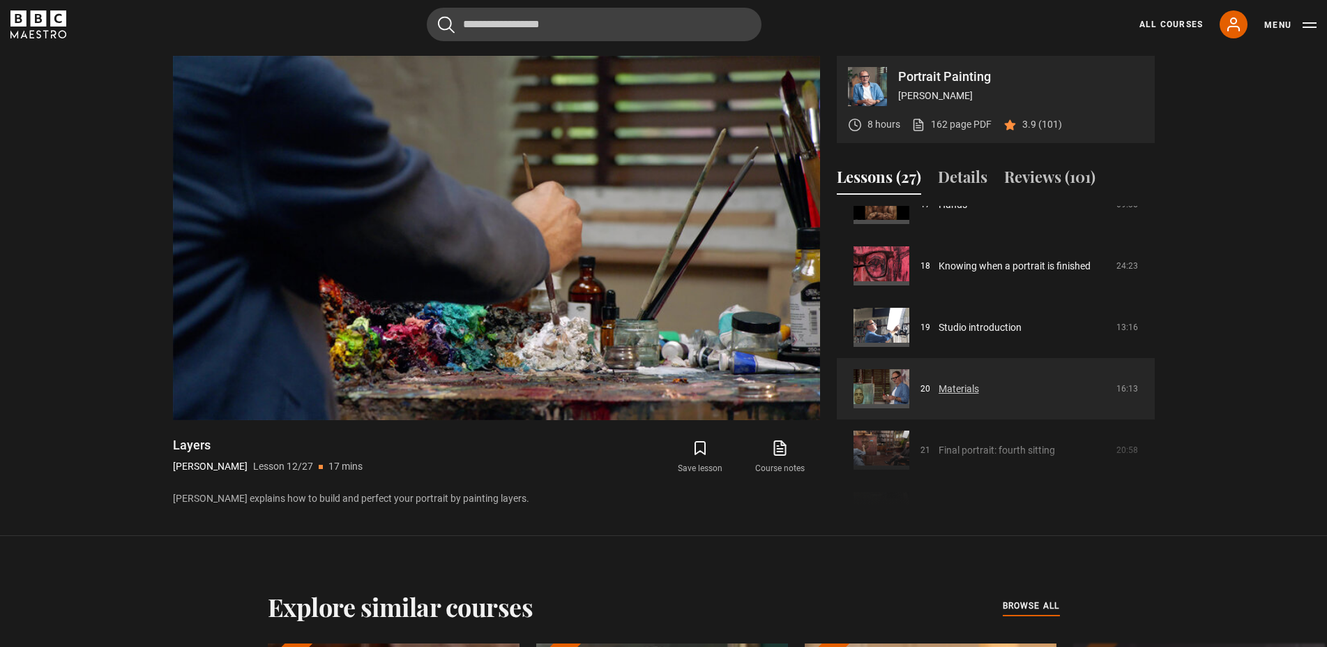
click at [939, 389] on link "Materials" at bounding box center [959, 388] width 40 height 15
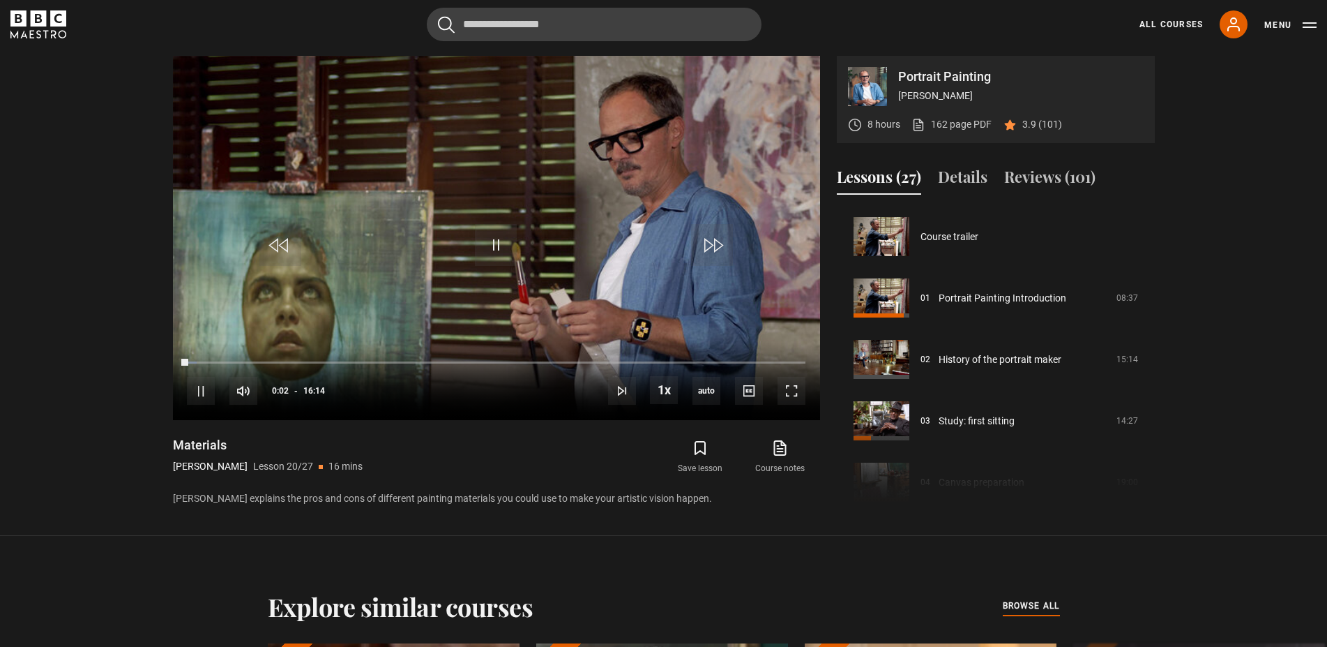
scroll to position [1166, 0]
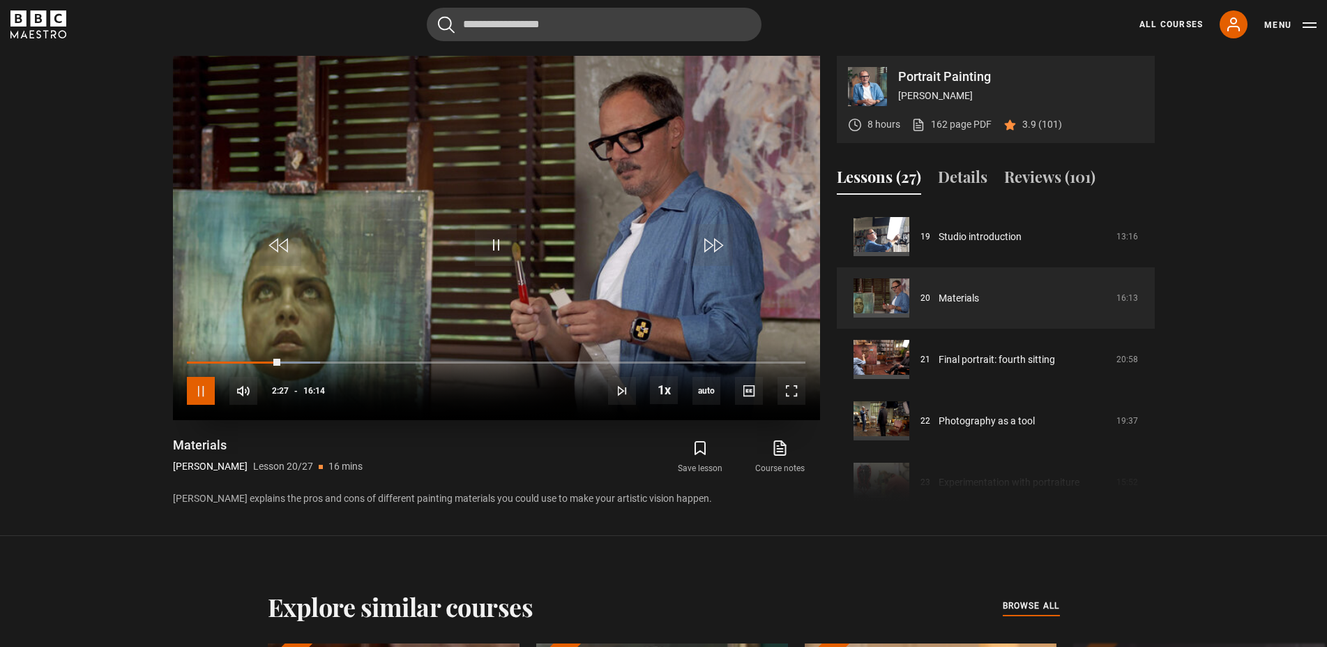
click at [196, 388] on span "Video Player" at bounding box center [201, 391] width 28 height 28
click at [483, 229] on span "Video Player" at bounding box center [496, 245] width 42 height 42
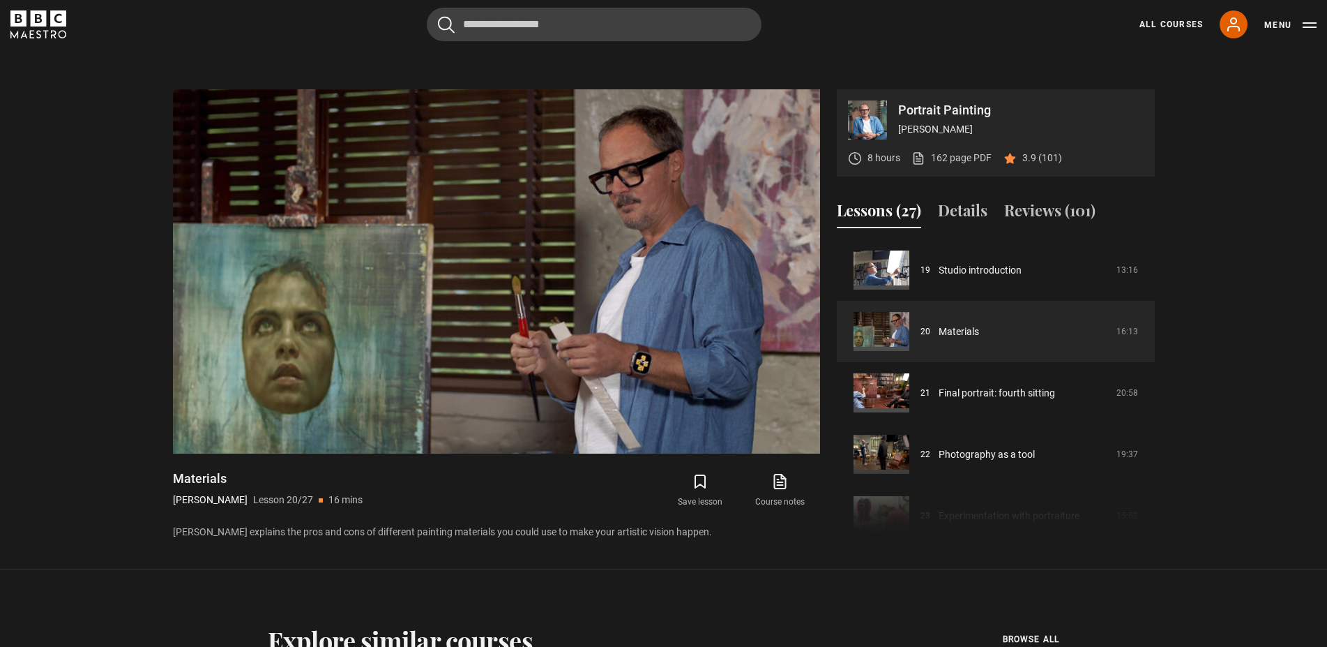
scroll to position [566, 0]
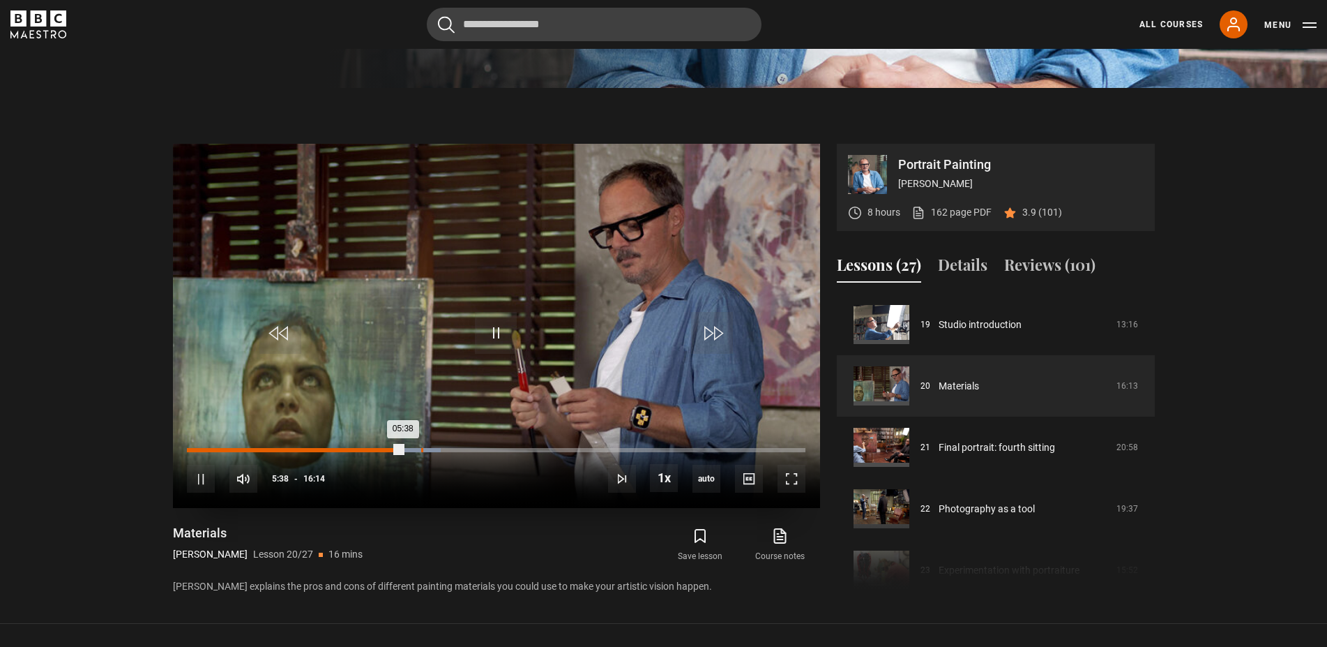
click at [421, 450] on div "Loaded : 41.07% 06:09 05:38" at bounding box center [496, 450] width 618 height 4
click at [492, 449] on div "Loaded : 42.61% 08:00 06:11" at bounding box center [496, 450] width 618 height 4
click at [564, 450] on div "Loaded : 0.00% 09:54 09:54" at bounding box center [496, 450] width 618 height 4
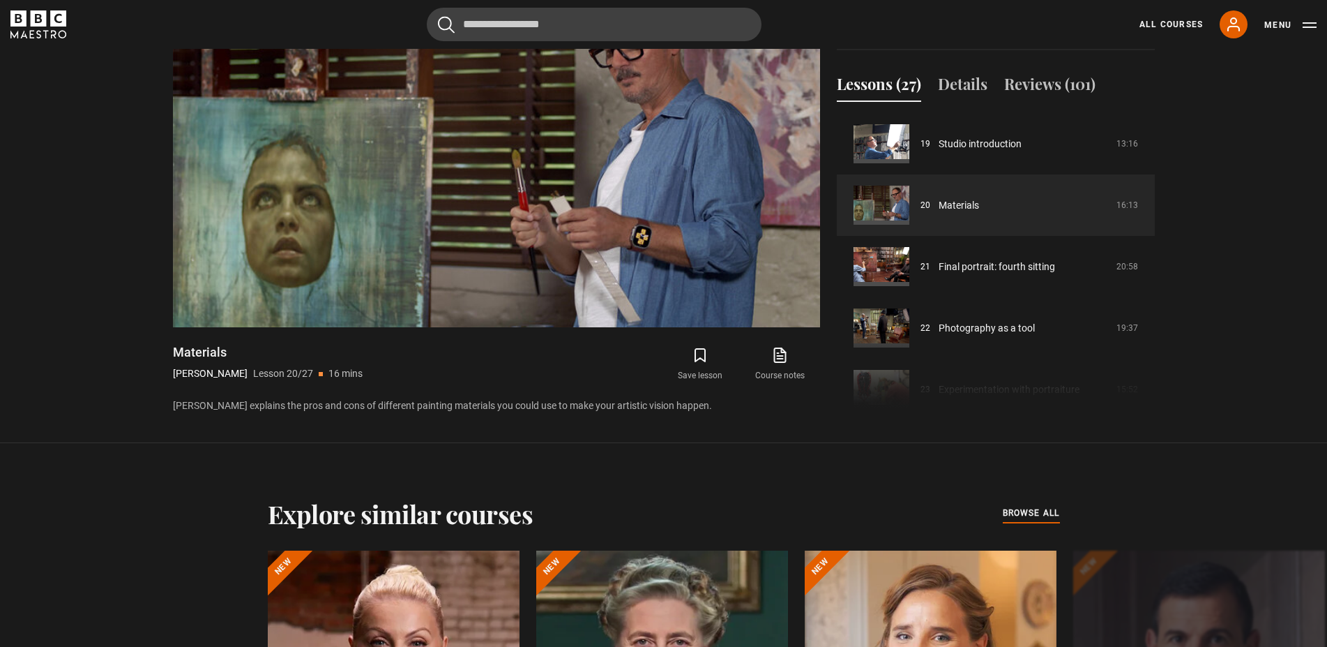
scroll to position [749, 0]
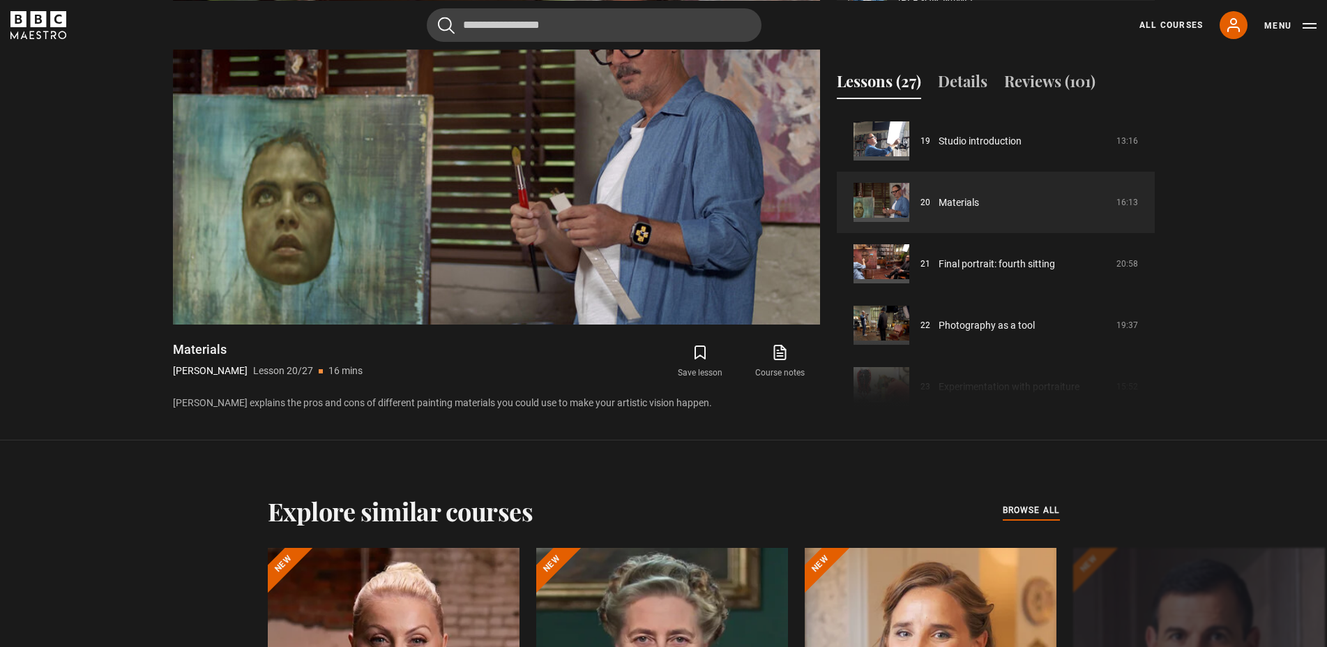
drag, startPoint x: 1153, startPoint y: 333, endPoint x: 1154, endPoint y: 349, distance: 16.8
click at [1154, 349] on div "Course trailer 01 Portrait Painting Introduction 08:37 02 History of the portra…" at bounding box center [996, 260] width 318 height 301
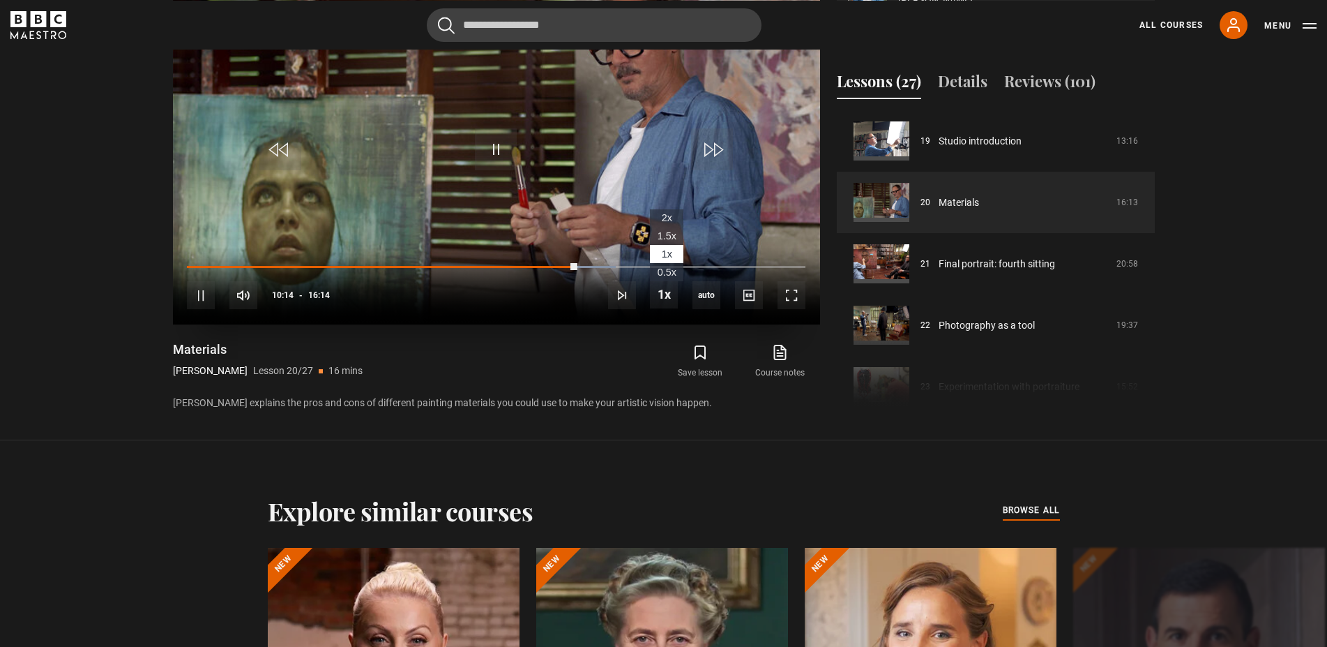
click at [656, 262] on li "1x , selected" at bounding box center [666, 254] width 33 height 18
click at [645, 267] on div "Loaded : 69.30% 12:02 10:15" at bounding box center [496, 266] width 618 height 4
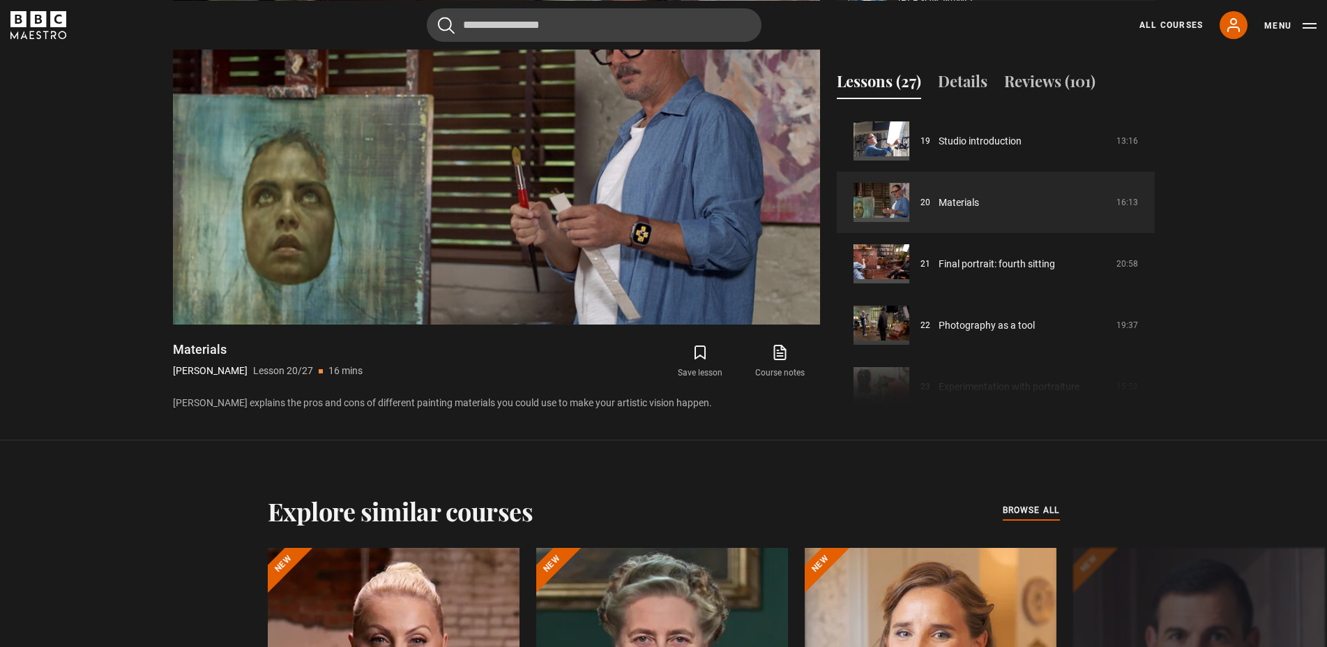
click at [1154, 347] on div "Course trailer 01 Portrait Painting Introduction 08:37 02 History of the portra…" at bounding box center [996, 260] width 318 height 301
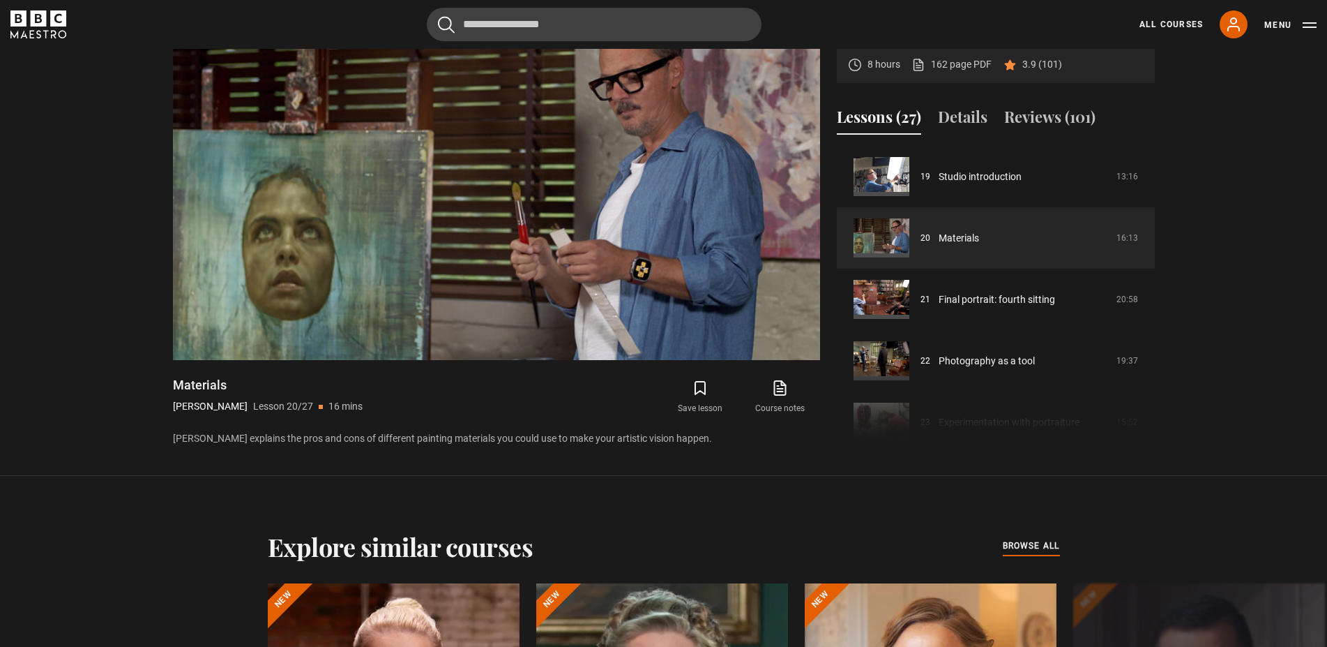
scroll to position [677, 0]
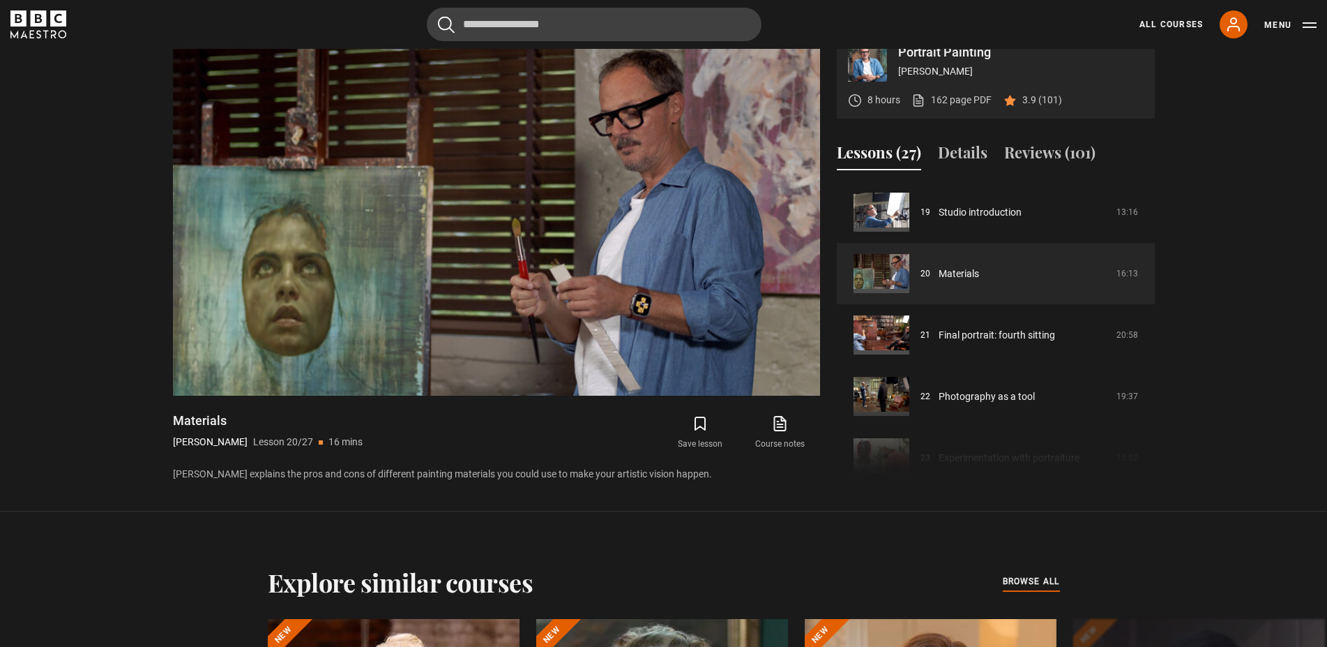
drag, startPoint x: 1153, startPoint y: 404, endPoint x: 1151, endPoint y: 369, distance: 34.9
click at [1151, 369] on div "Course trailer 01 Portrait Painting Introduction 08:37 02 History of the portra…" at bounding box center [996, 332] width 318 height 301
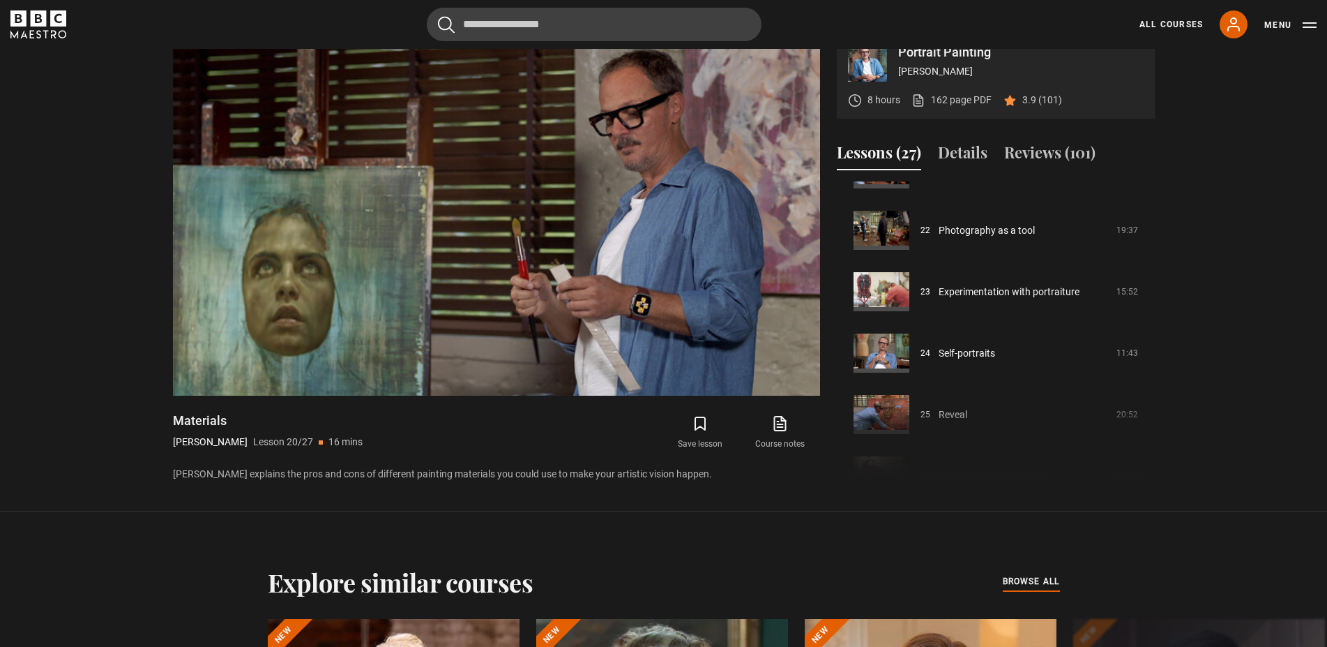
scroll to position [1320, 0]
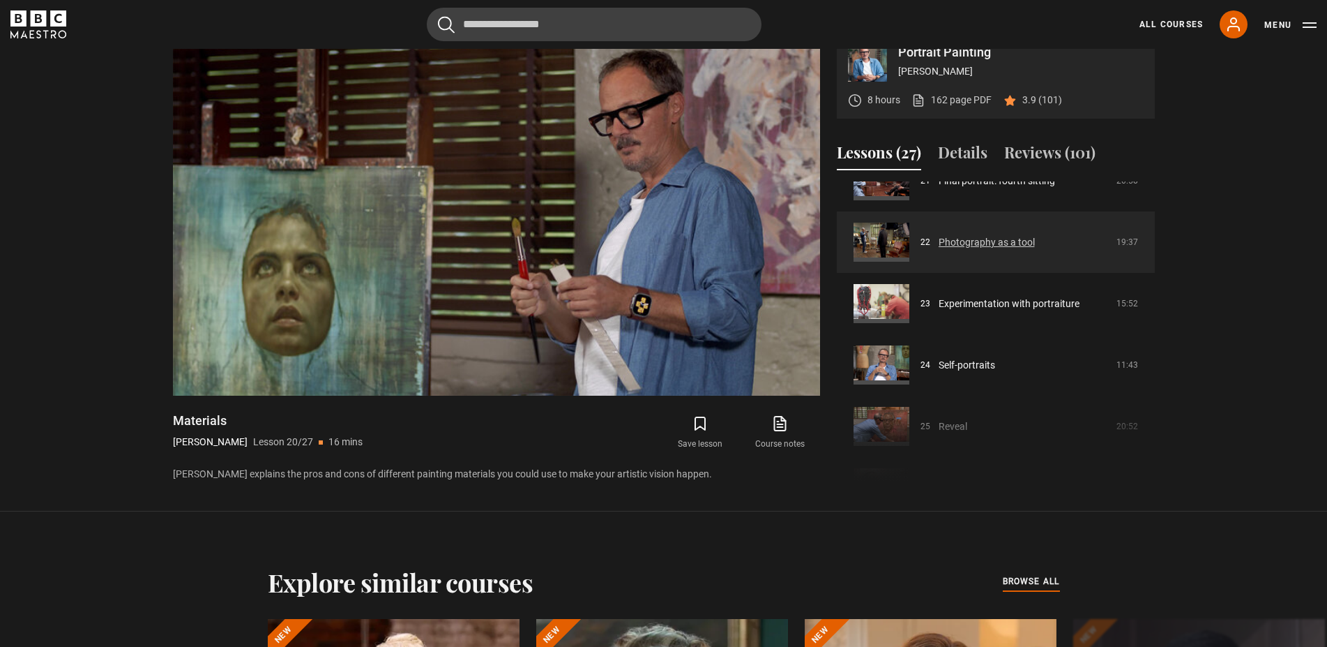
click at [942, 236] on link "Photography as a tool" at bounding box center [987, 243] width 96 height 15
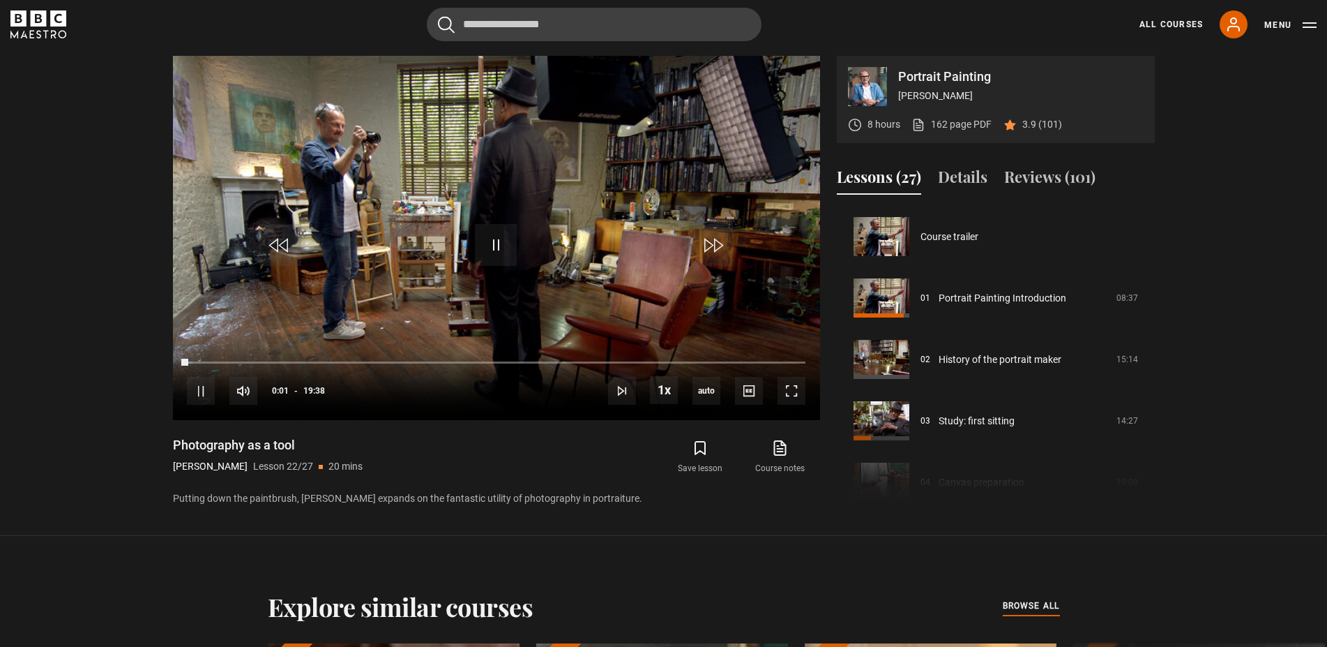
scroll to position [1289, 0]
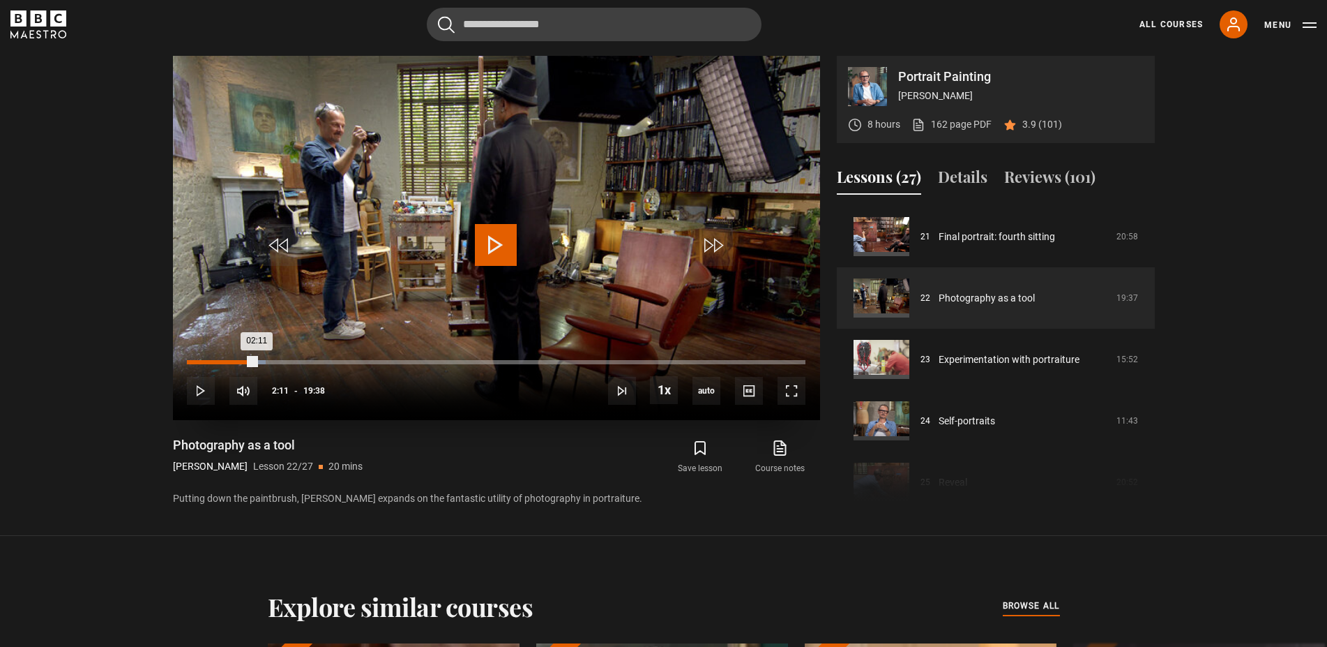
click at [256, 361] on div "Loaded : 12.73% 02:11 02:11" at bounding box center [496, 362] width 618 height 4
click at [286, 361] on div "03:07" at bounding box center [286, 362] width 2 height 4
click at [317, 362] on div "04:05" at bounding box center [317, 362] width 2 height 4
click at [361, 358] on div "10s Skip Back 10 seconds Pause 10s Skip Forward 10 seconds Loaded : 22.07% 05:3…" at bounding box center [496, 380] width 647 height 77
click at [356, 361] on div "Loaded : 22.50% 05:21 04:11" at bounding box center [496, 362] width 618 height 4
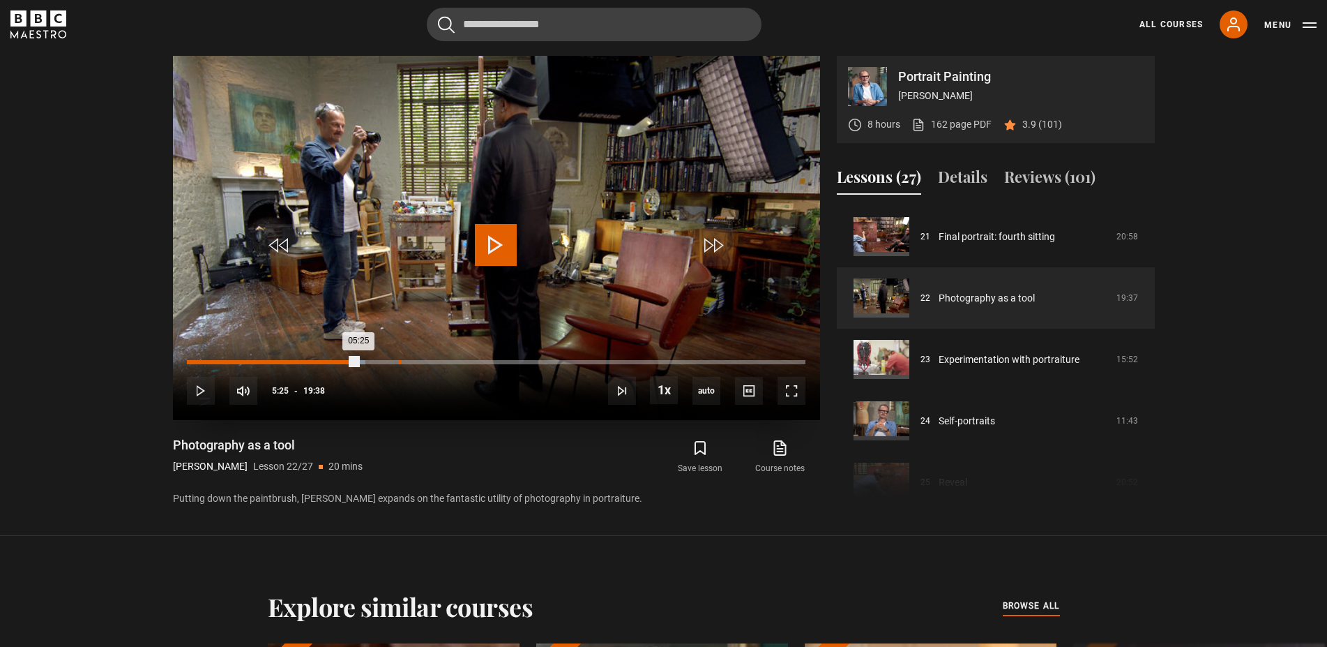
click at [399, 363] on div "Loaded : 28.86% 06:44 05:25" at bounding box center [496, 362] width 618 height 4
click at [464, 361] on div "10s Skip Back 10 seconds Pause 10s Skip Forward 10 seconds Loaded : 35.65% 08:4…" at bounding box center [496, 380] width 647 height 77
click at [465, 364] on div "10s Skip Back 10 seconds Pause 10s Skip Forward 10 seconds Loaded : 36.08% 08:4…" at bounding box center [496, 380] width 647 height 77
click at [465, 361] on div "Loaded : 36.50% 08:50 06:49" at bounding box center [496, 362] width 618 height 4
click at [537, 361] on div "Loaded : 46.26% 11:06 08:52" at bounding box center [496, 362] width 618 height 4
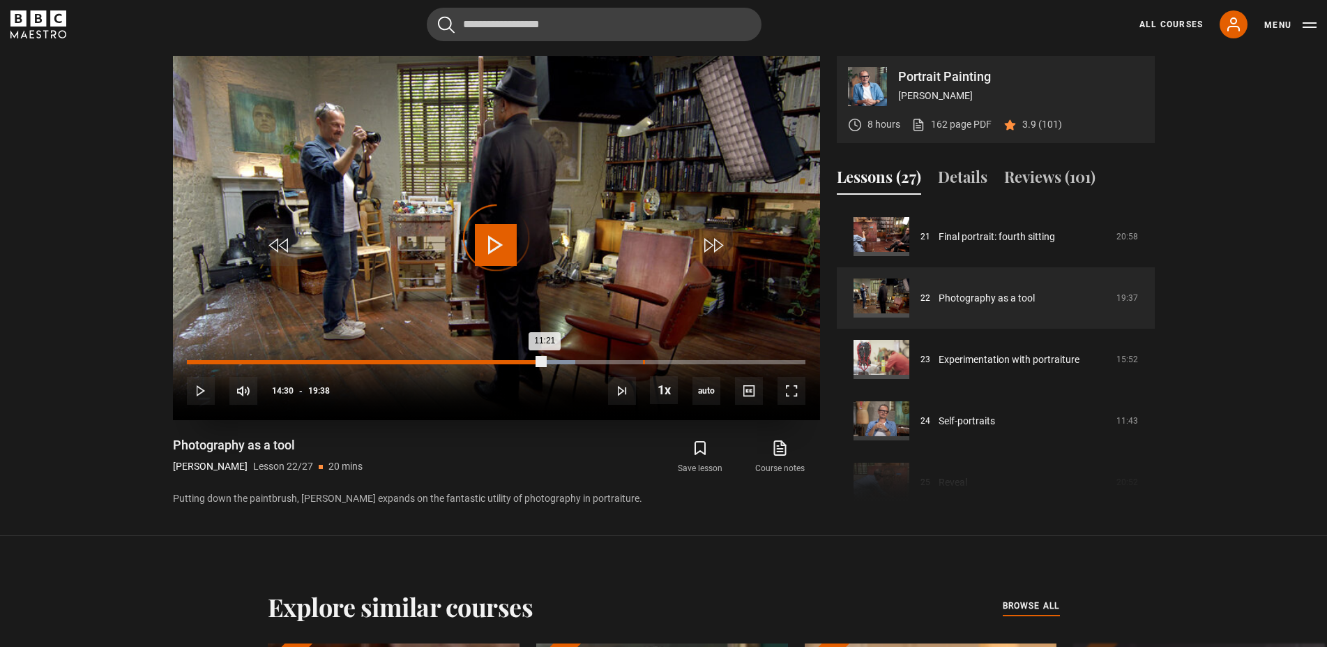
click at [643, 363] on div "Loaded : 62.82% 14:29 11:21" at bounding box center [496, 362] width 618 height 4
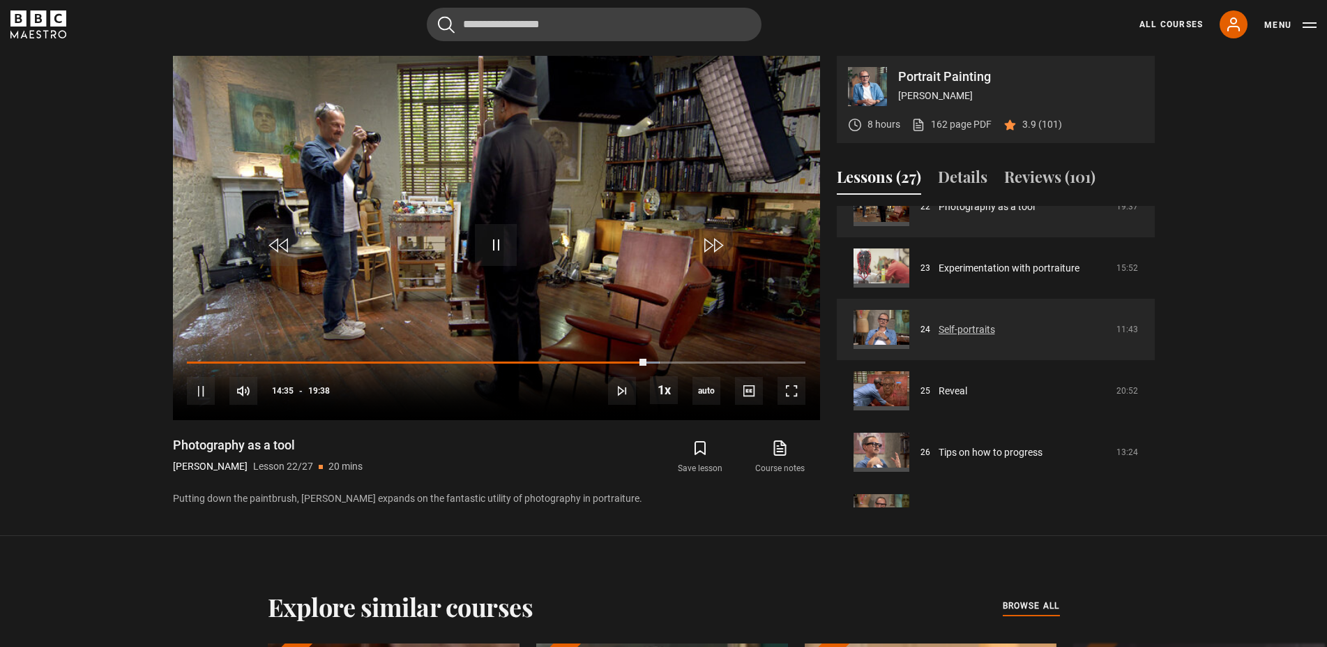
scroll to position [1417, 0]
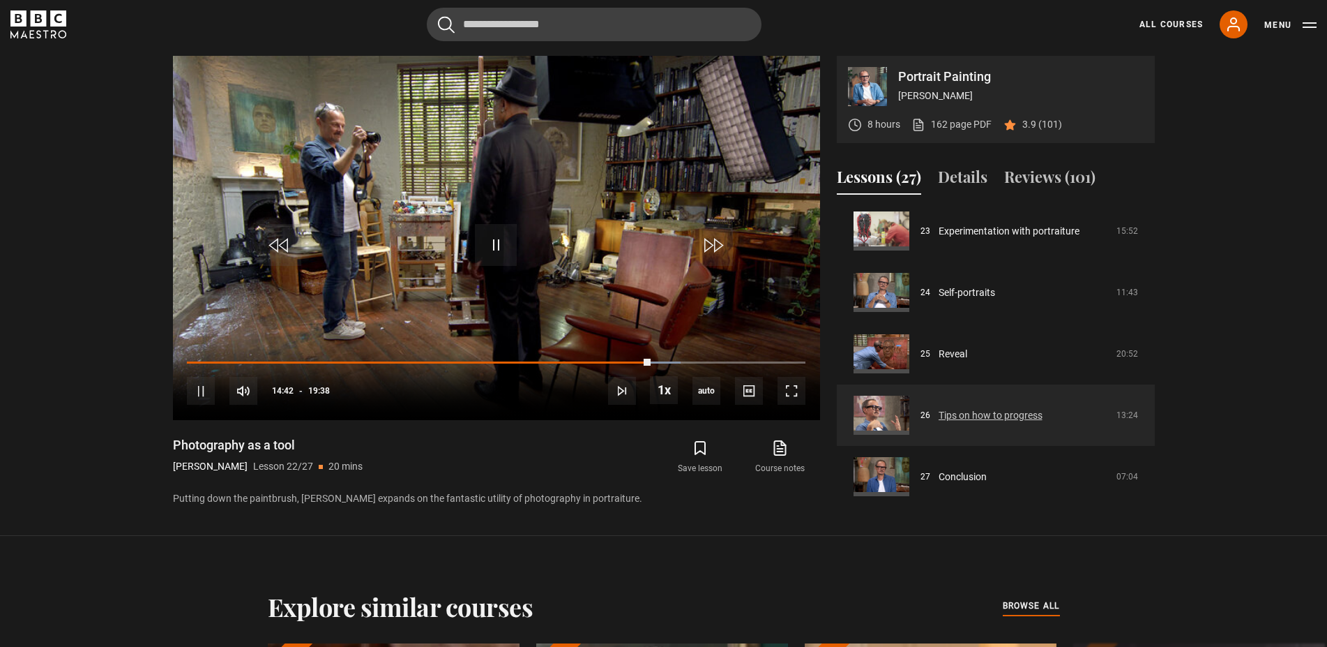
click at [1006, 411] on link "Tips on how to progress" at bounding box center [991, 415] width 104 height 15
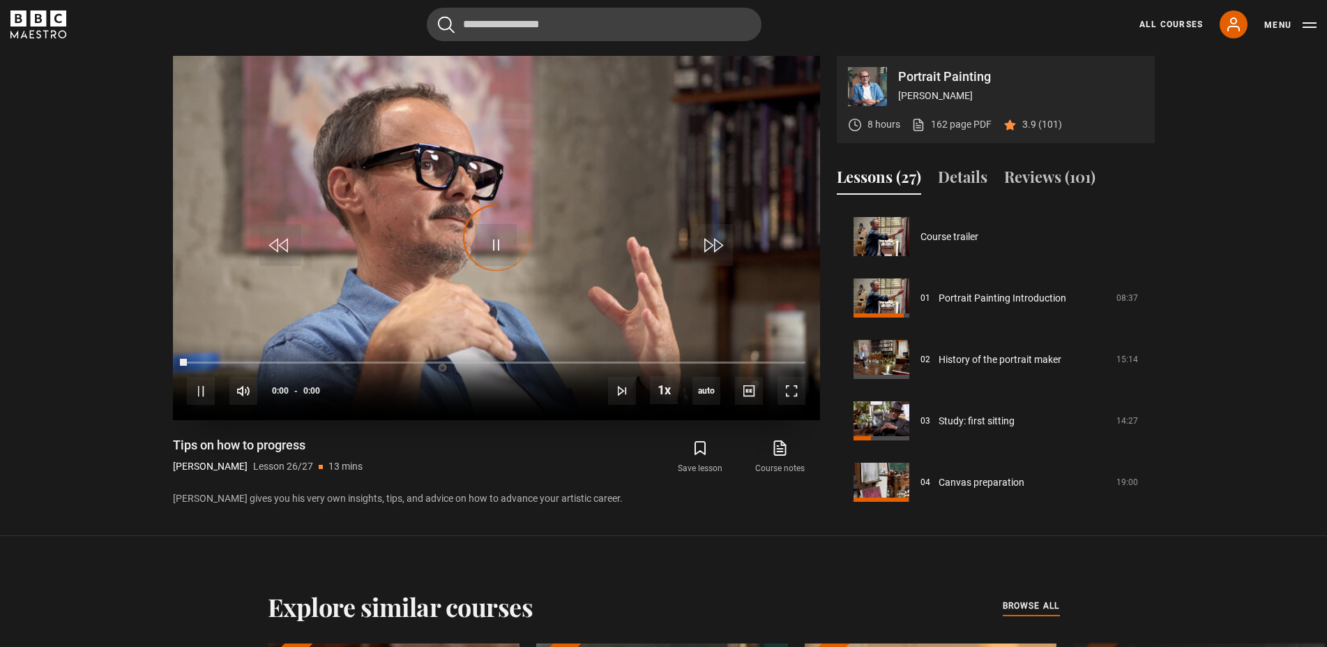
scroll to position [1417, 0]
